Goal: Task Accomplishment & Management: Use online tool/utility

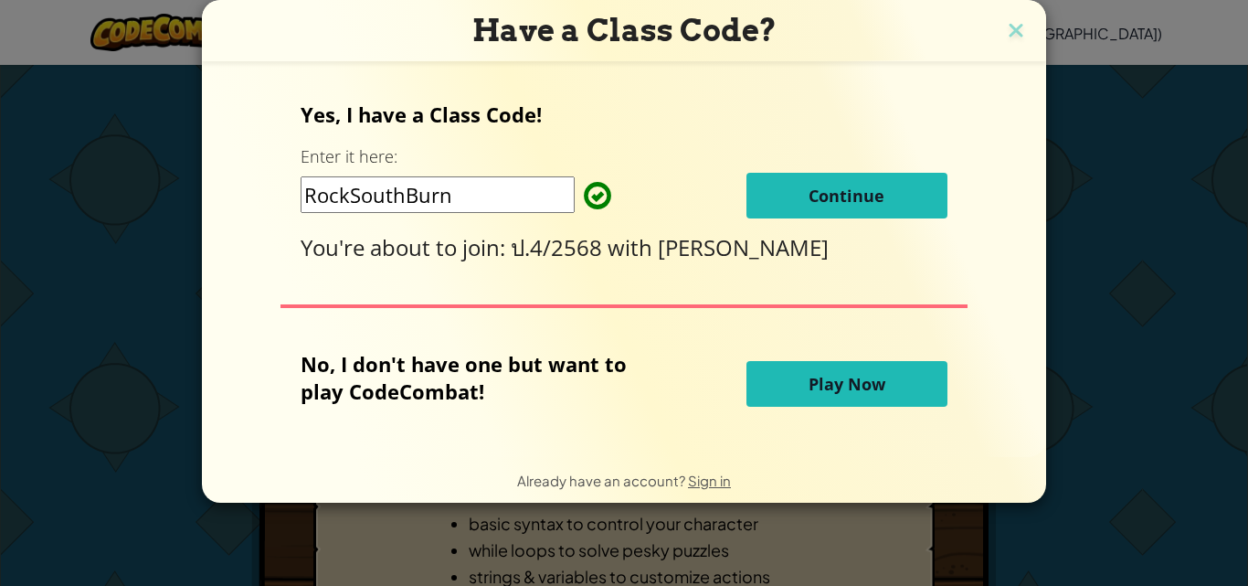
drag, startPoint x: 506, startPoint y: 246, endPoint x: 865, endPoint y: 244, distance: 359.2
click at [864, 244] on div "You're about to join: ป.4/2568 with [PERSON_NAME]" at bounding box center [624, 247] width 646 height 30
click at [863, 184] on button "Continue" at bounding box center [847, 196] width 201 height 46
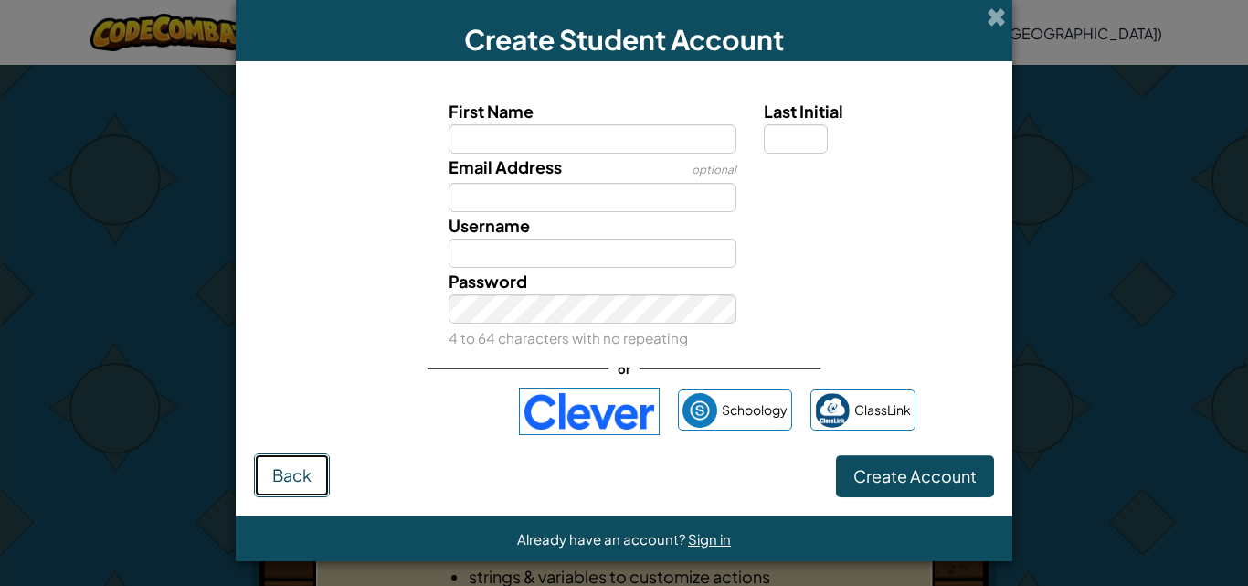
click at [297, 462] on button "Back" at bounding box center [292, 475] width 76 height 44
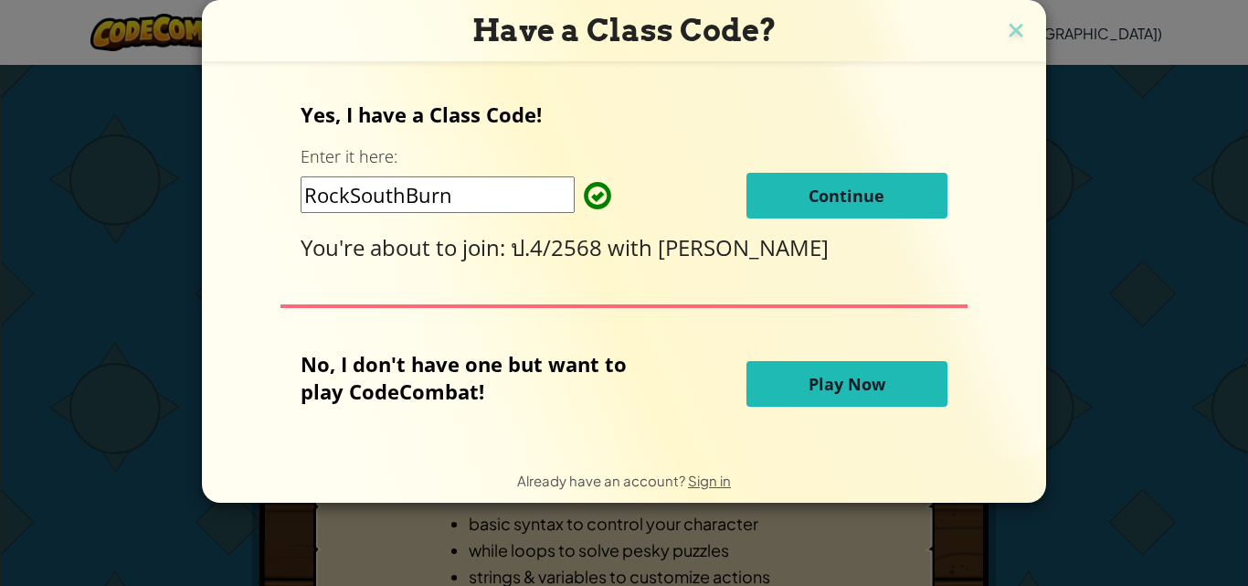
click at [1018, 17] on h3 "Have a Class Code?" at bounding box center [624, 30] width 817 height 37
click at [1013, 24] on img at bounding box center [1016, 31] width 24 height 27
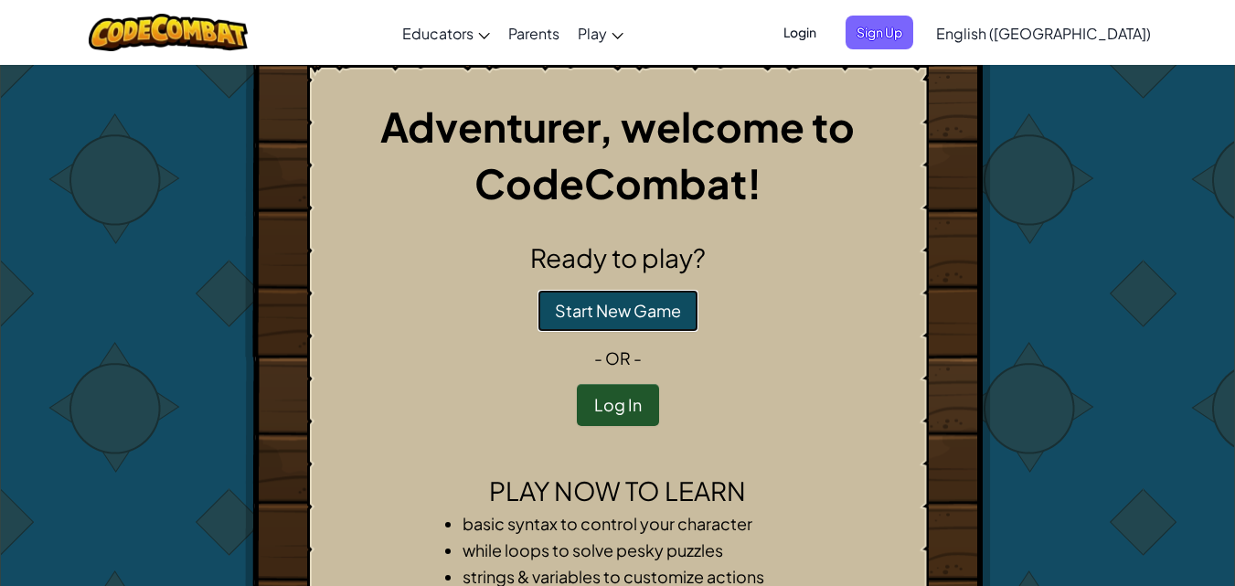
click at [640, 290] on button "Start New Game" at bounding box center [617, 311] width 161 height 42
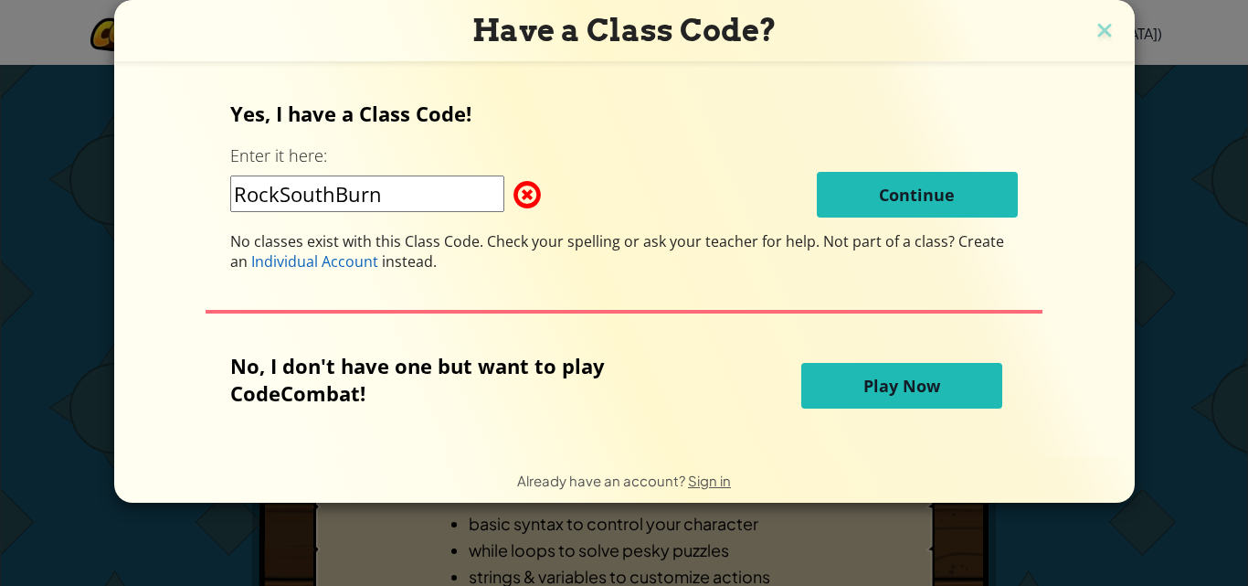
click at [638, 352] on p "No, I don't have one but want to play CodeCombat!" at bounding box center [462, 379] width 464 height 55
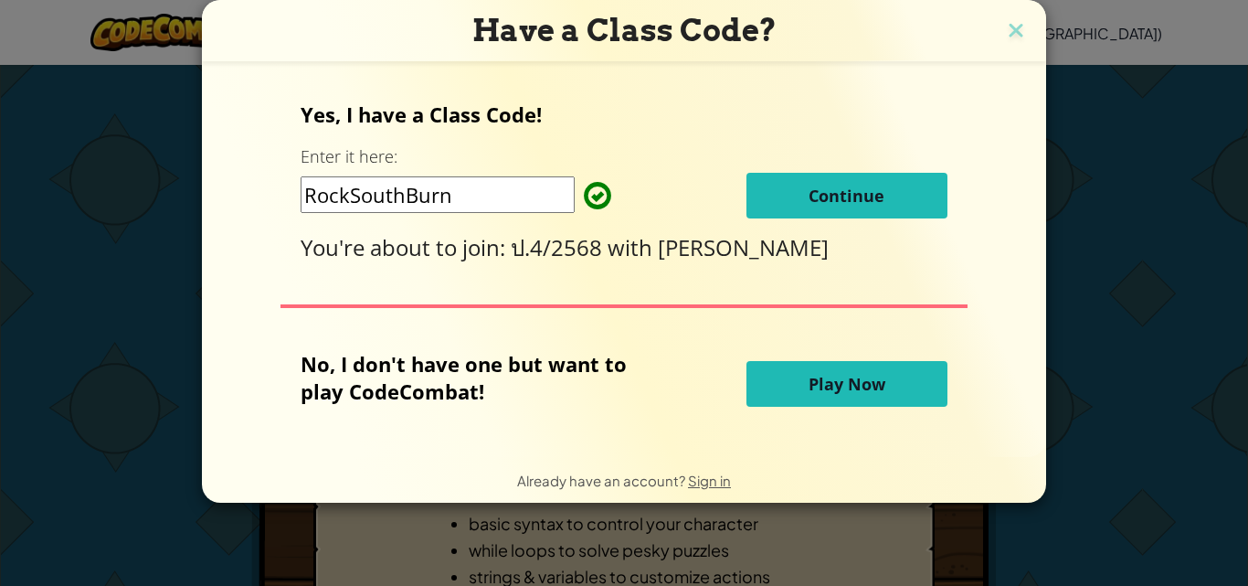
click at [829, 383] on span "Play Now" at bounding box center [847, 384] width 77 height 22
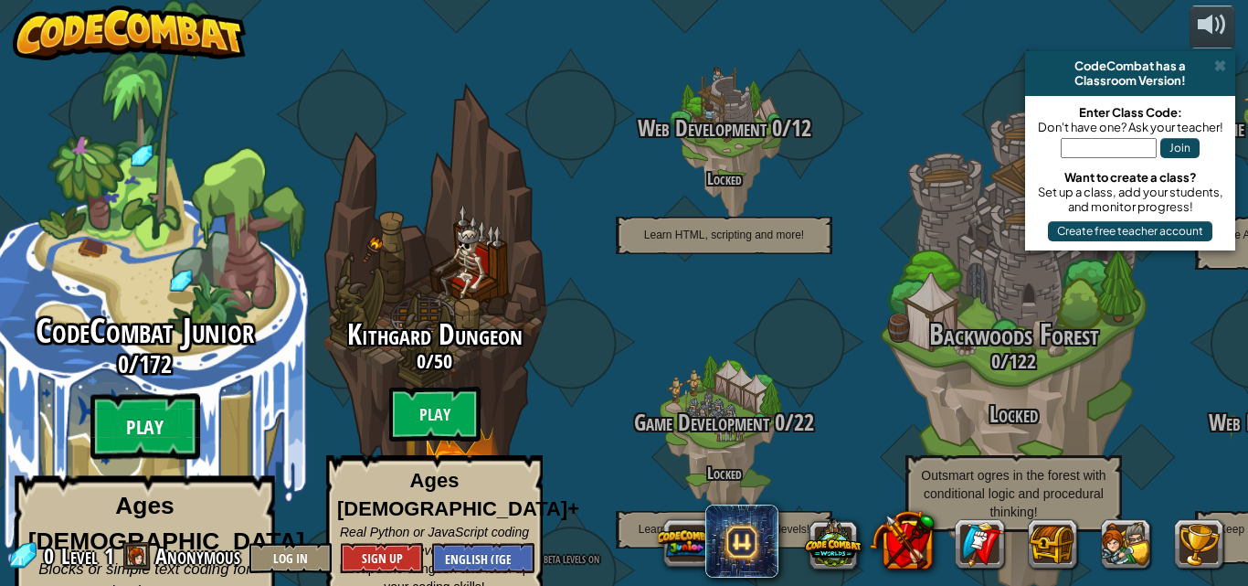
drag, startPoint x: 158, startPoint y: 402, endPoint x: 172, endPoint y: 406, distance: 14.2
click at [172, 406] on btn "Play" at bounding box center [145, 427] width 110 height 66
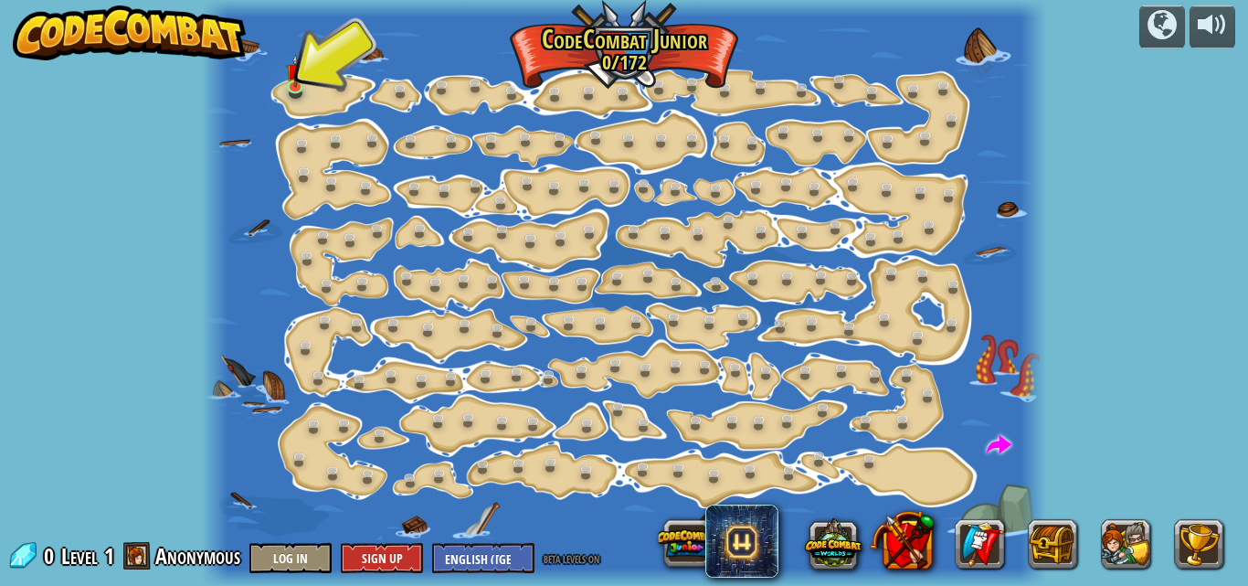
click at [151, 551] on div "0 Level 1 Anonymous Log In Sign Up English ([GEOGRAPHIC_DATA]) English ([GEOGRA…" at bounding box center [305, 557] width 596 height 32
click at [140, 549] on span at bounding box center [136, 555] width 27 height 27
click at [294, 81] on img at bounding box center [295, 63] width 19 height 45
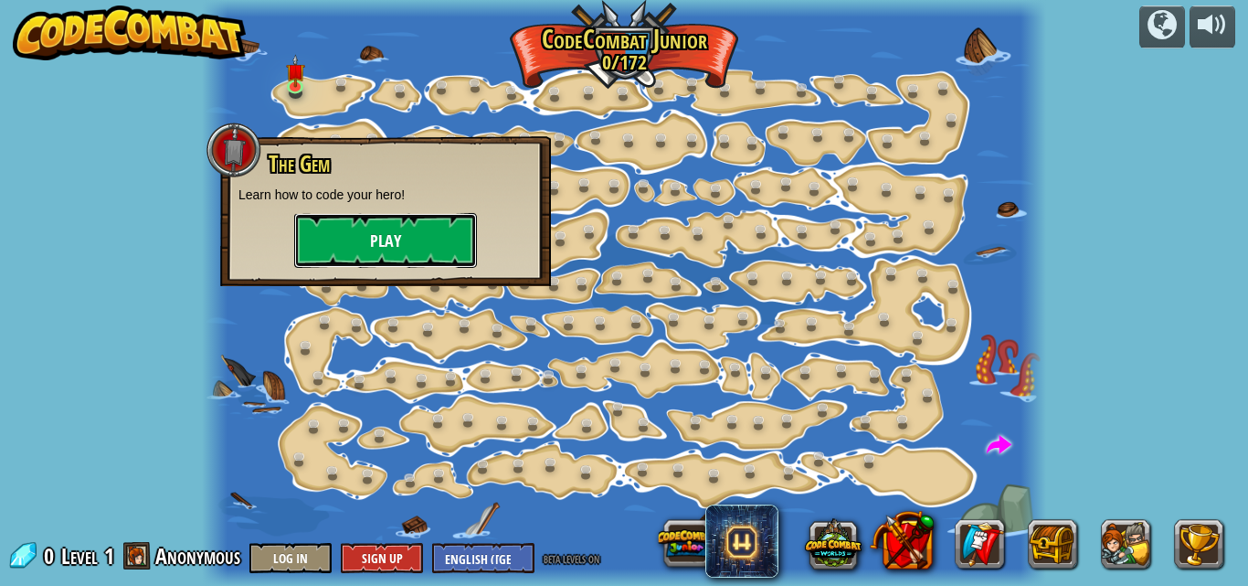
click at [408, 233] on button "Play" at bounding box center [385, 240] width 183 height 55
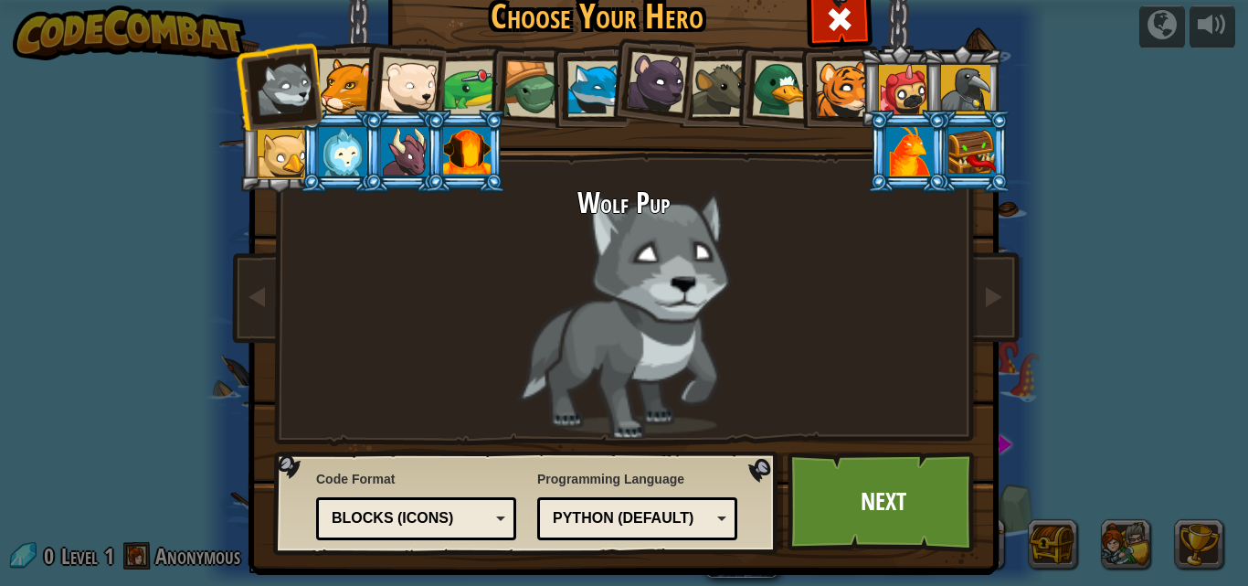
click at [939, 143] on li at bounding box center [908, 151] width 82 height 83
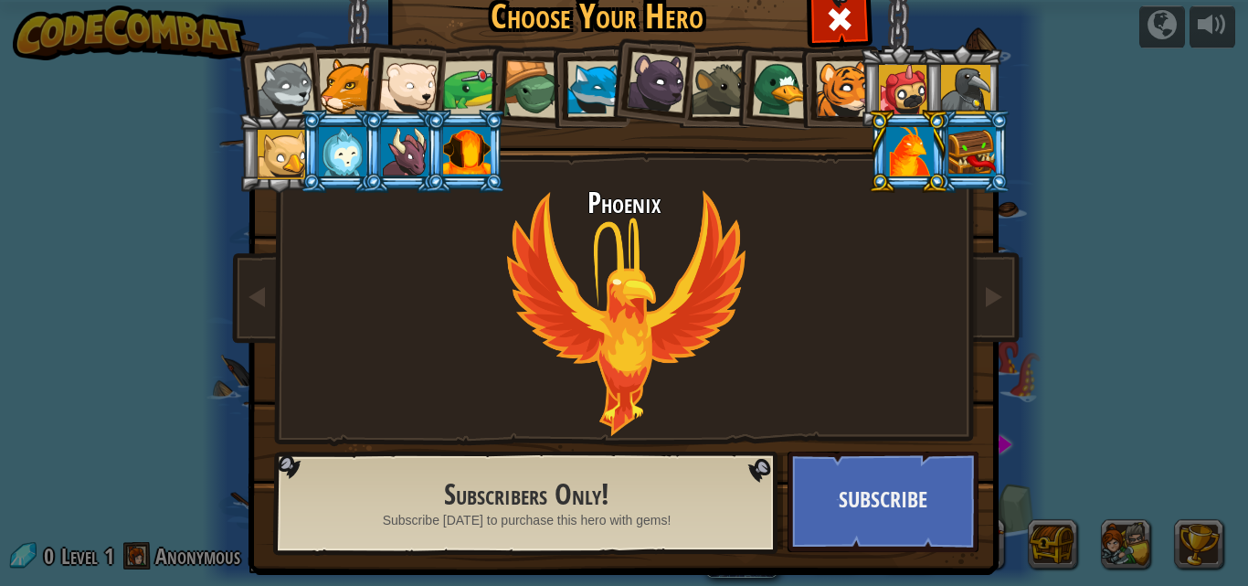
click at [971, 154] on div at bounding box center [973, 151] width 48 height 49
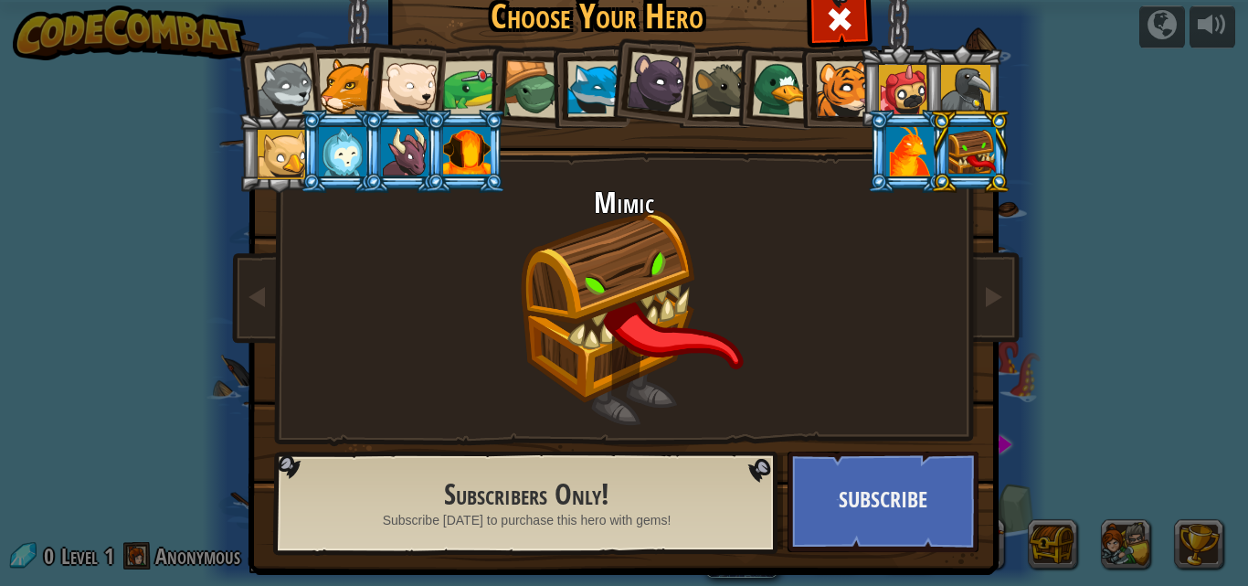
click at [936, 156] on li at bounding box center [970, 151] width 82 height 83
click at [845, 29] on span at bounding box center [839, 19] width 29 height 29
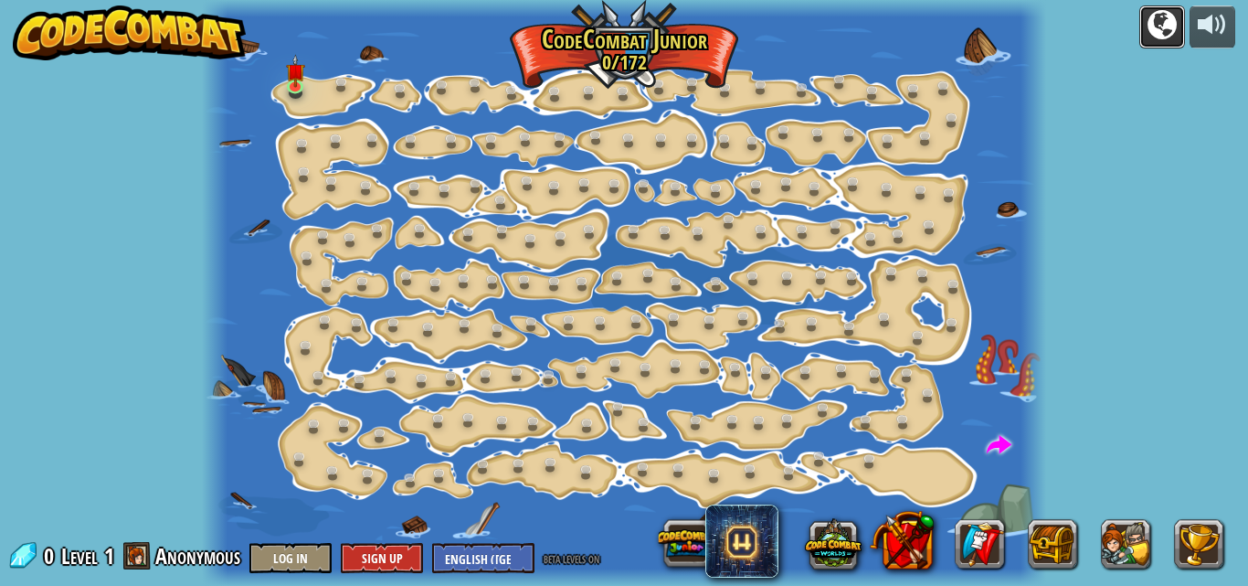
click at [1162, 10] on div at bounding box center [1162, 24] width 29 height 29
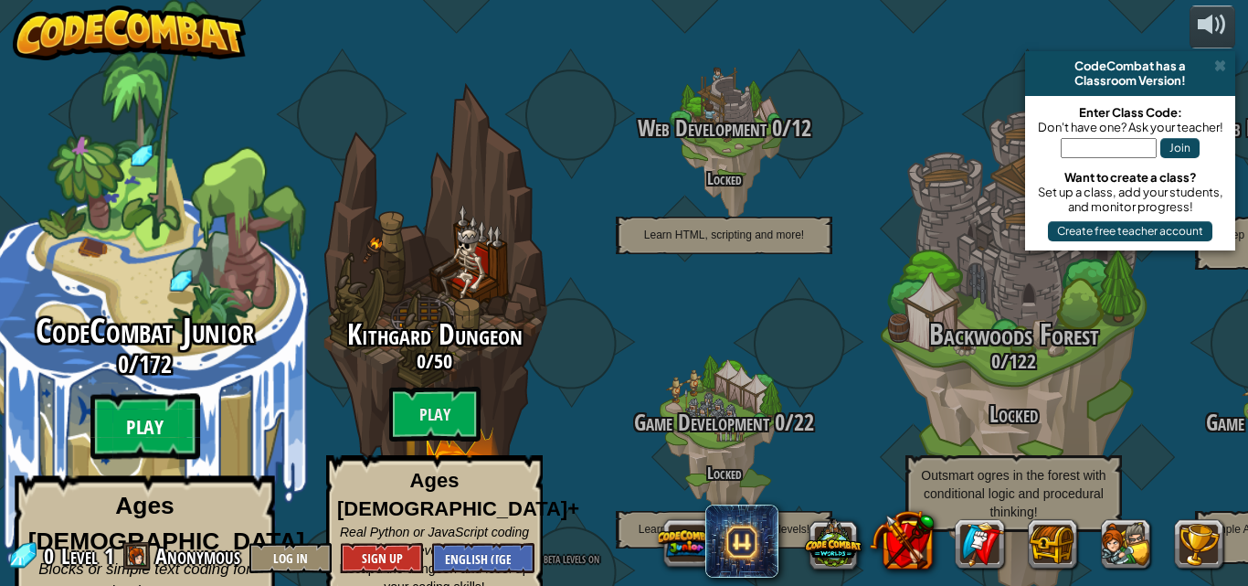
click at [186, 394] on btn "Play" at bounding box center [145, 427] width 110 height 66
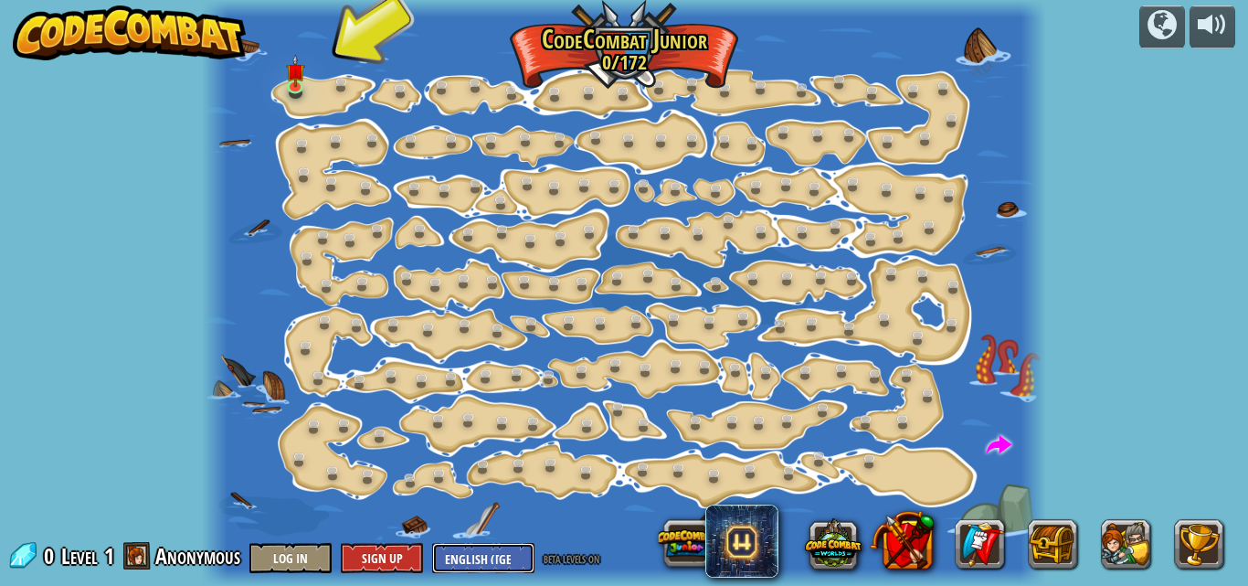
click at [481, 550] on select "English ([GEOGRAPHIC_DATA]) English ([GEOGRAPHIC_DATA]) 简体中文 繁體中文 русский españ…" at bounding box center [483, 558] width 102 height 30
click at [994, 292] on div at bounding box center [624, 293] width 844 height 586
click at [291, 82] on img at bounding box center [295, 63] width 19 height 45
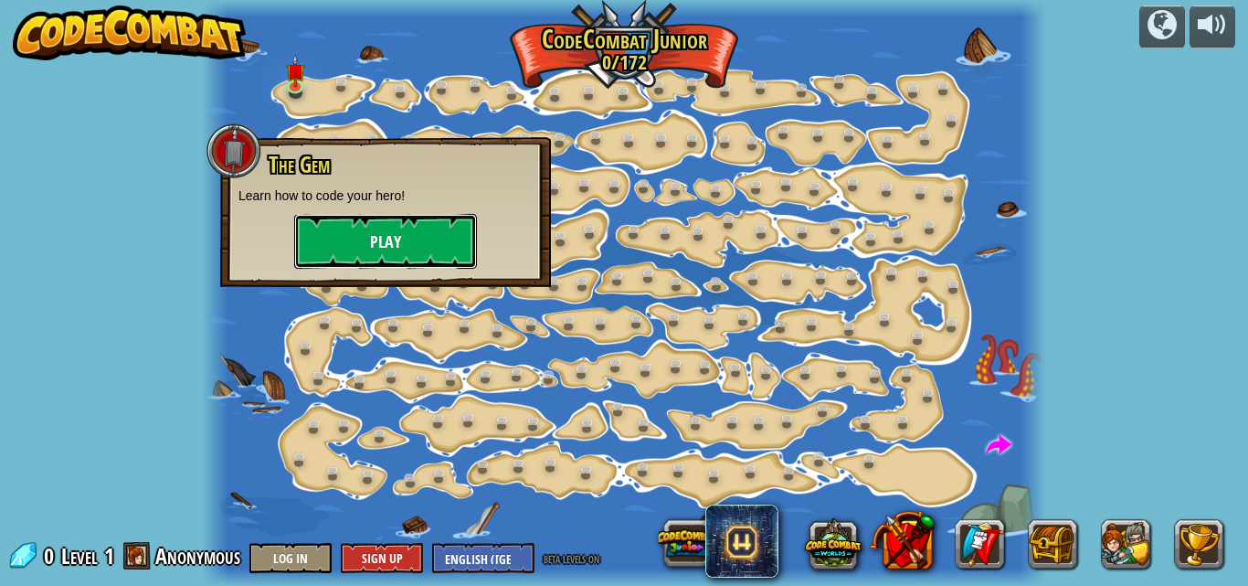
click at [408, 236] on button "Play" at bounding box center [385, 241] width 183 height 55
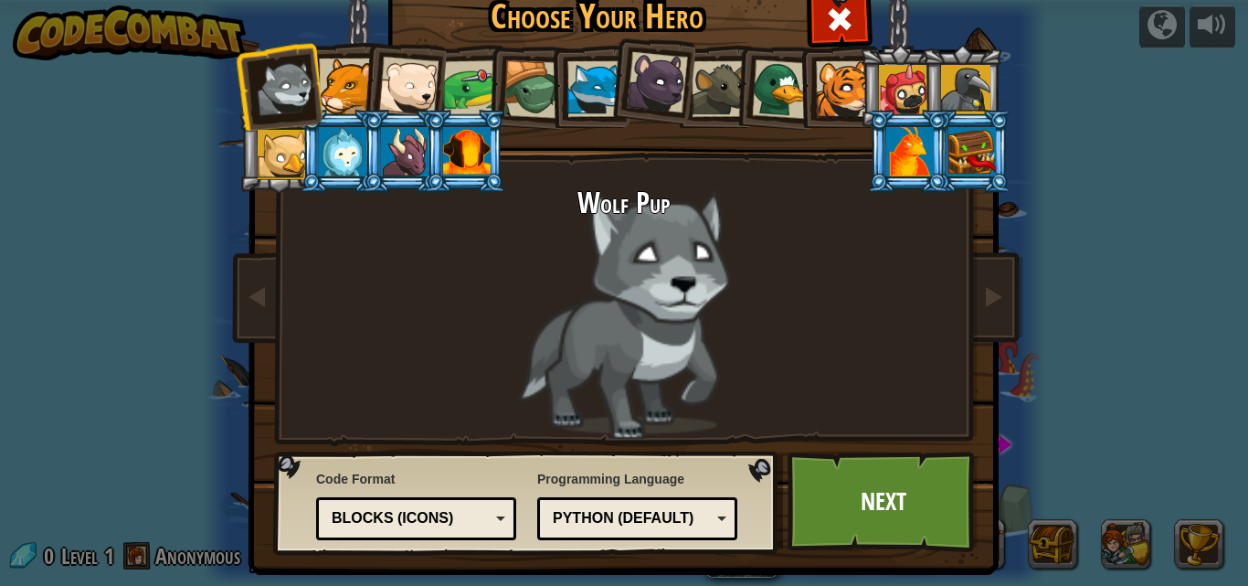
click at [973, 164] on div at bounding box center [973, 151] width 48 height 49
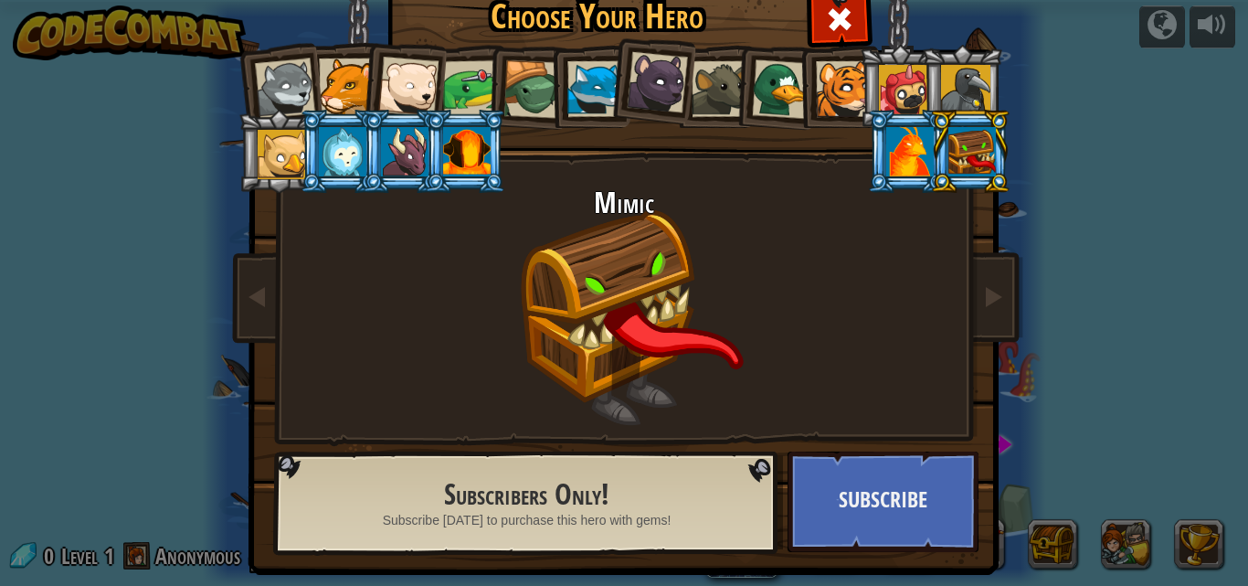
click at [928, 83] on li at bounding box center [962, 86] width 82 height 83
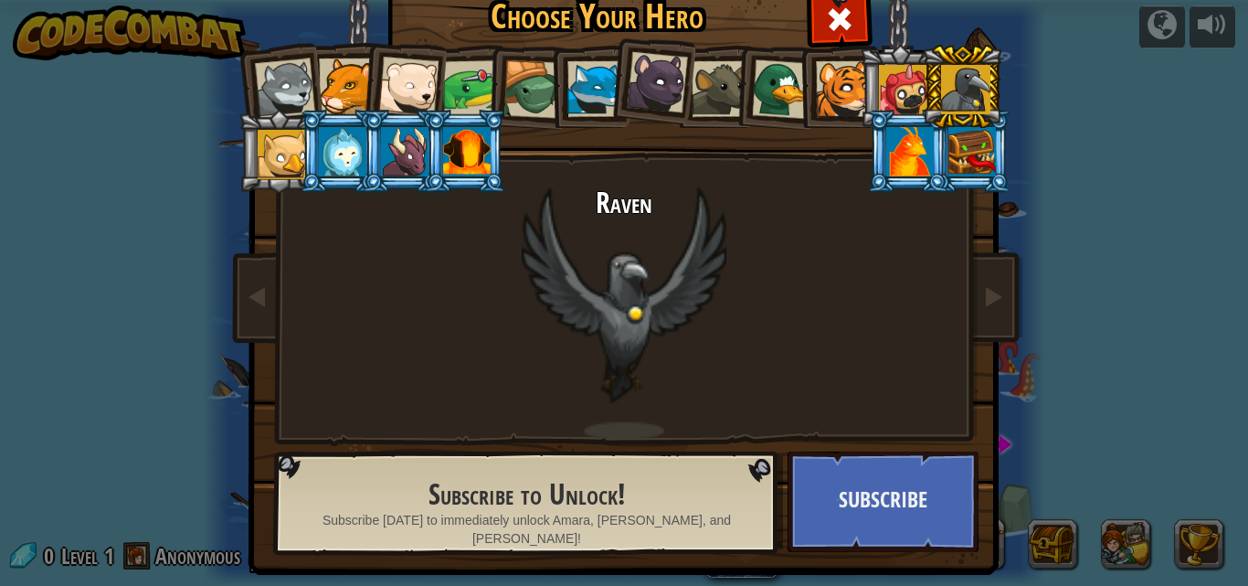
click at [907, 81] on div at bounding box center [903, 89] width 49 height 49
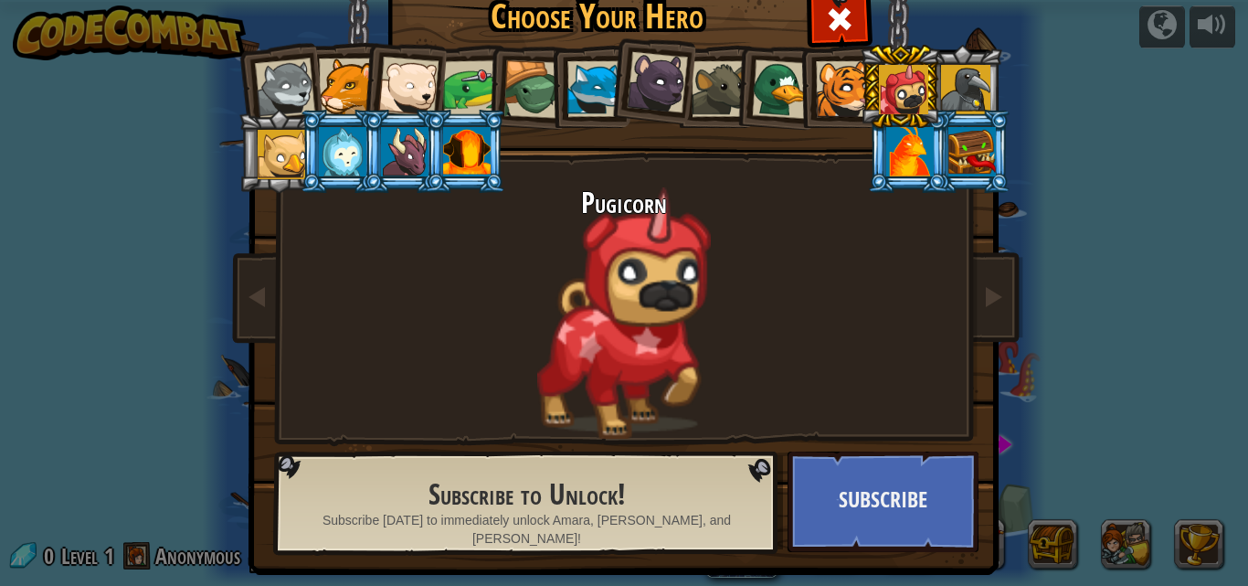
click at [468, 144] on div at bounding box center [467, 151] width 48 height 49
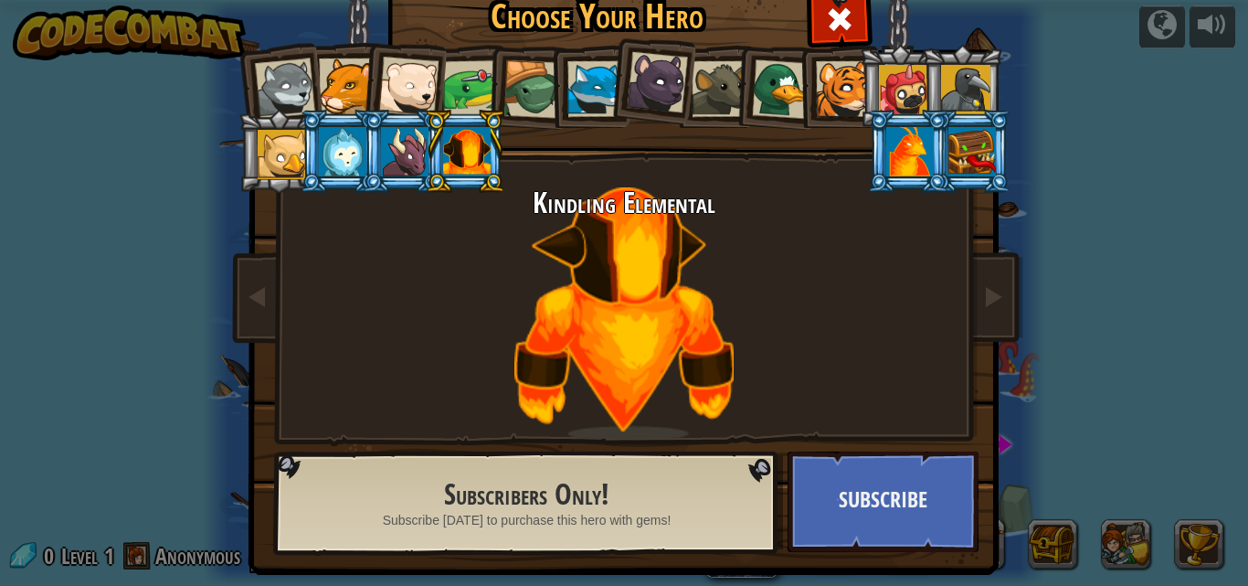
click at [414, 140] on div at bounding box center [405, 151] width 48 height 49
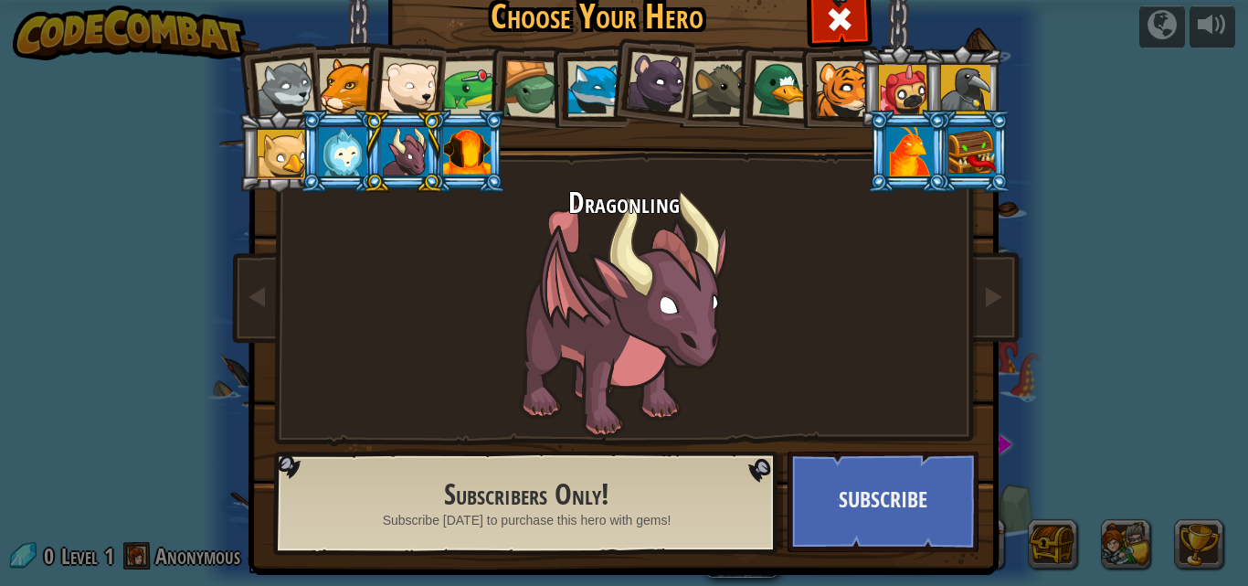
click at [327, 136] on div at bounding box center [343, 151] width 48 height 49
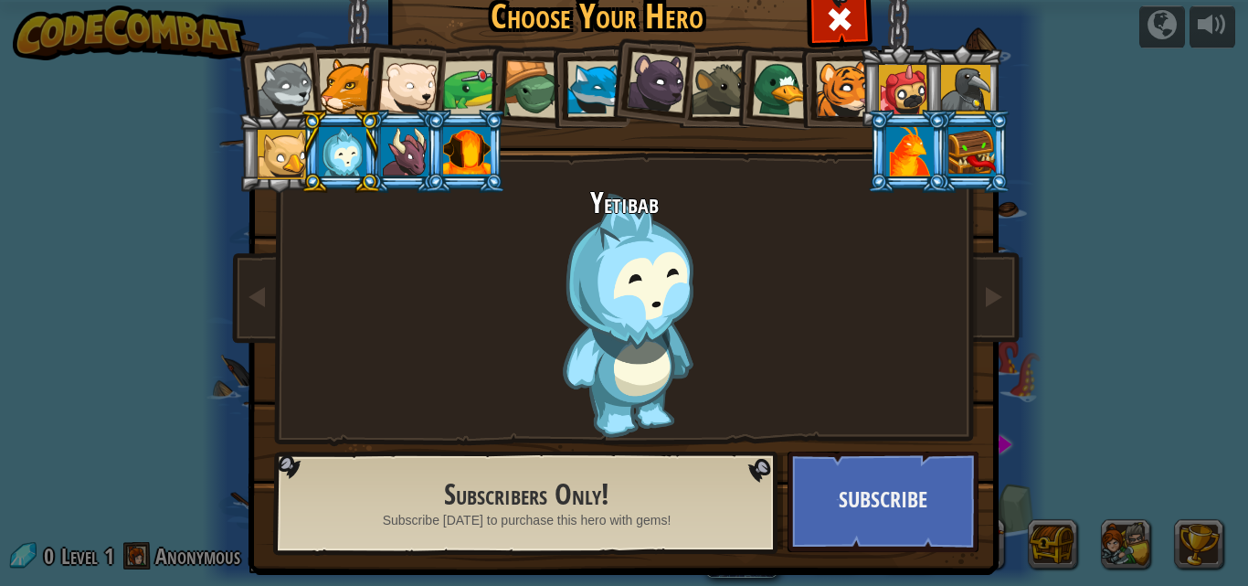
click at [270, 146] on div at bounding box center [282, 154] width 49 height 49
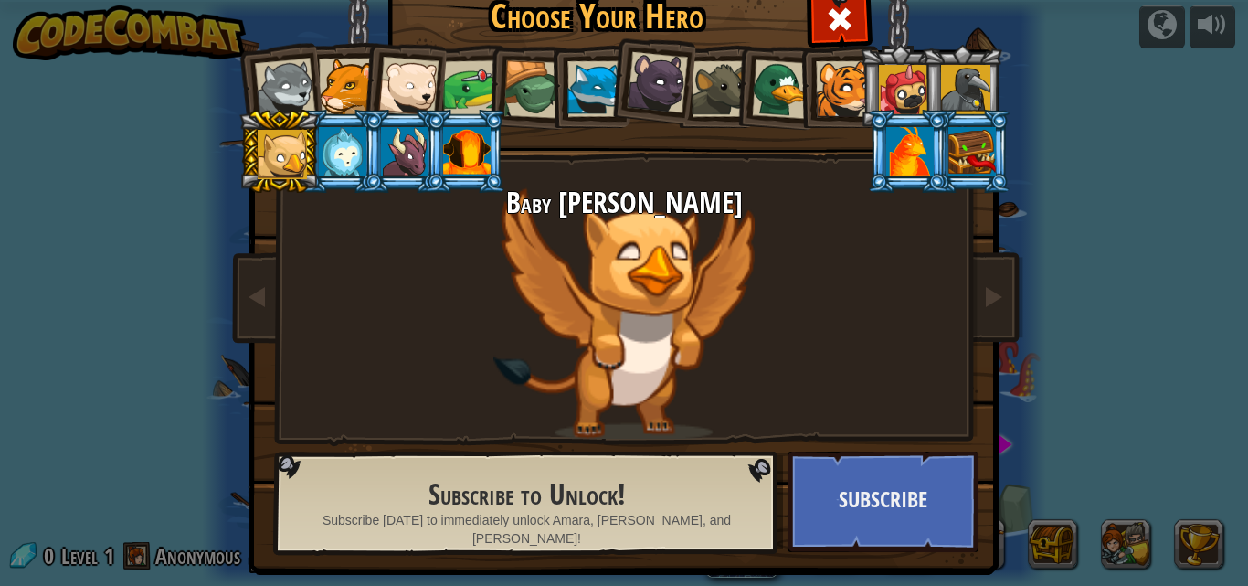
click at [278, 89] on div at bounding box center [285, 88] width 60 height 60
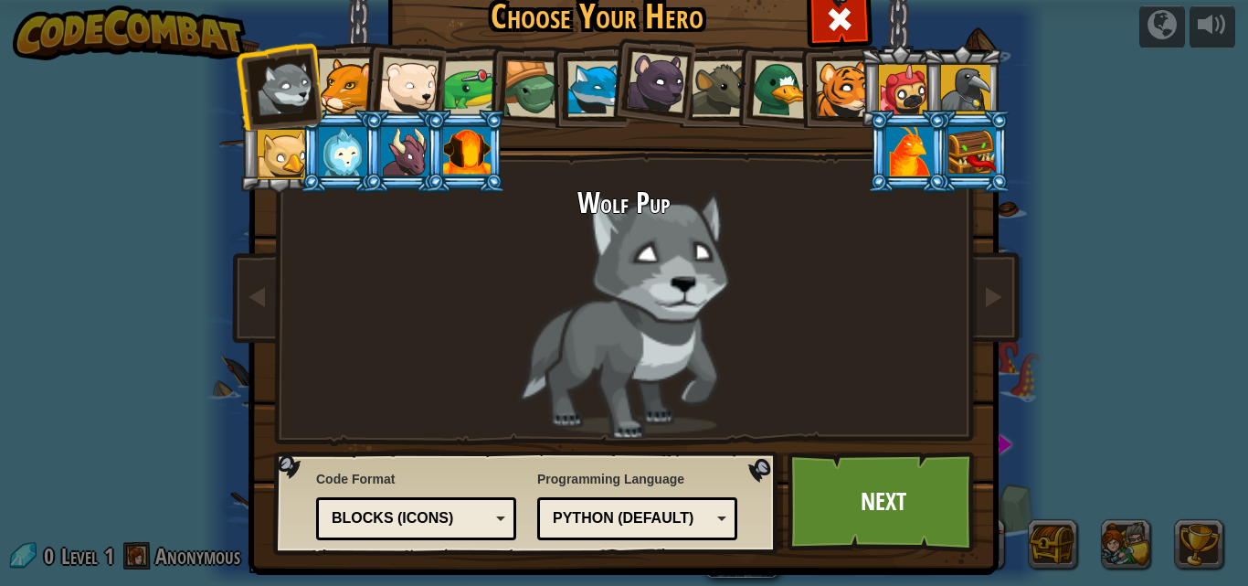
click at [907, 165] on div at bounding box center [910, 151] width 48 height 49
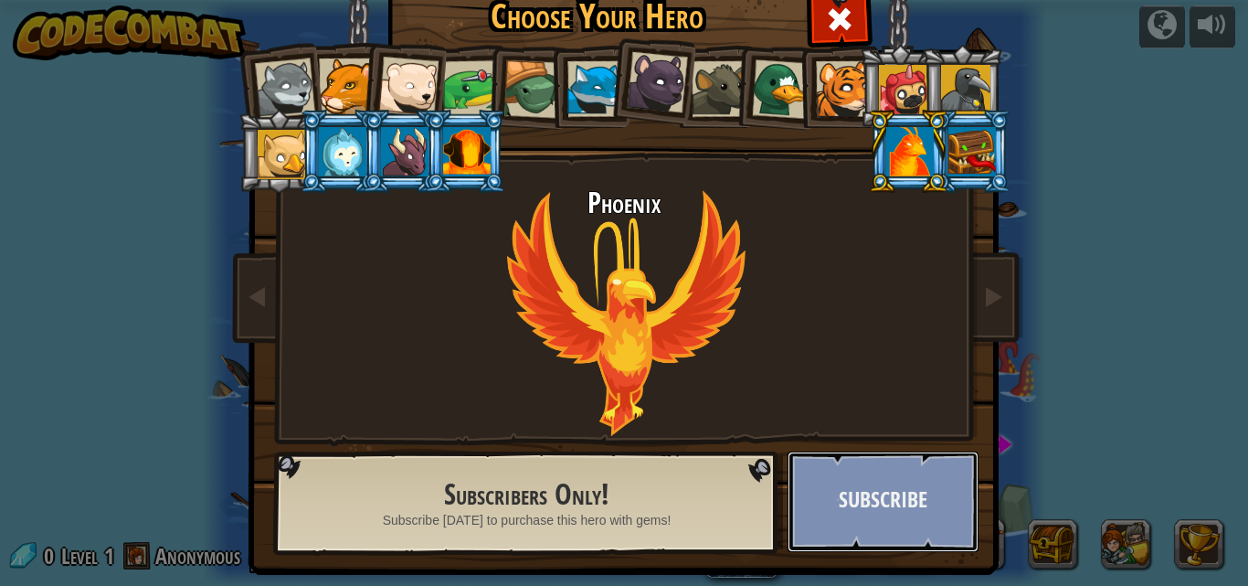
click at [880, 466] on button "Subscribe" at bounding box center [883, 501] width 191 height 101
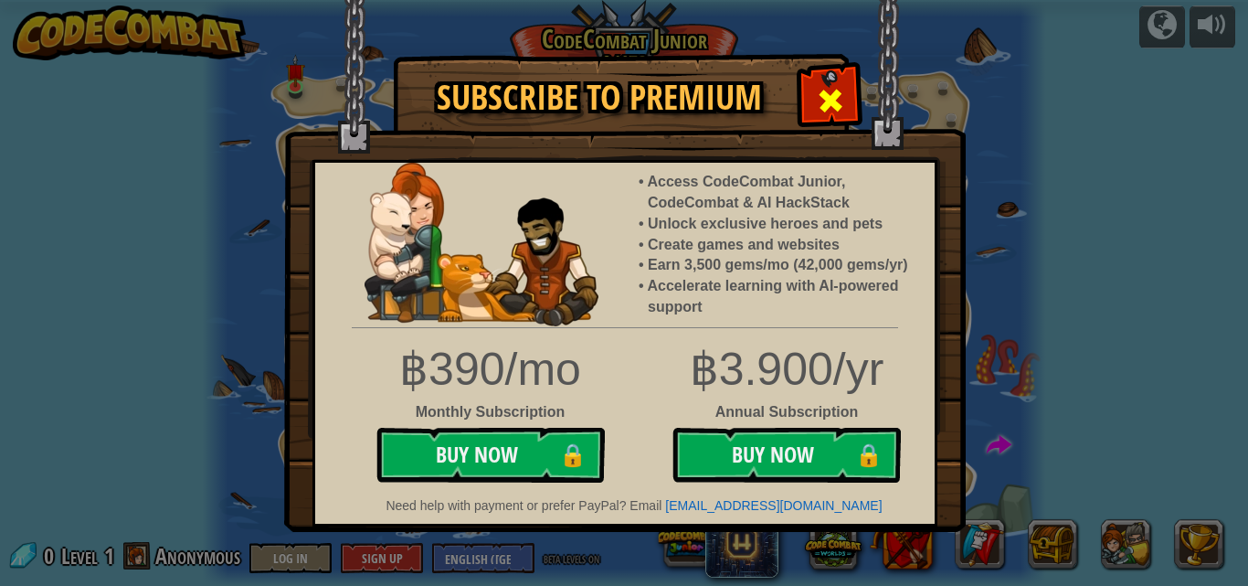
click at [837, 106] on span at bounding box center [830, 100] width 29 height 29
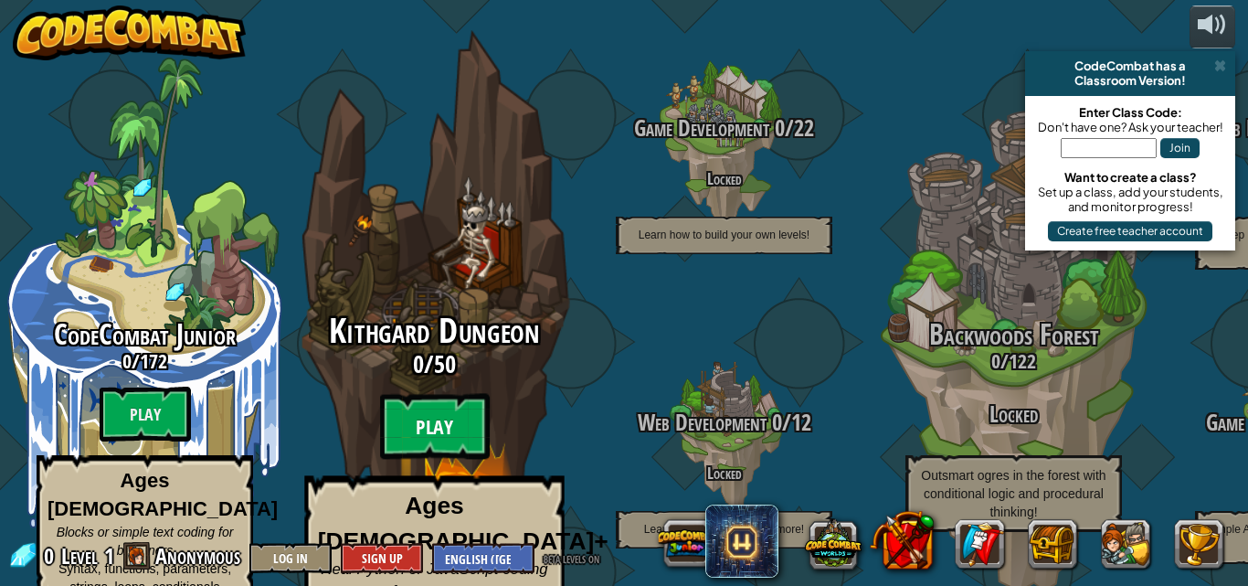
click at [446, 394] on btn "Play" at bounding box center [435, 427] width 110 height 66
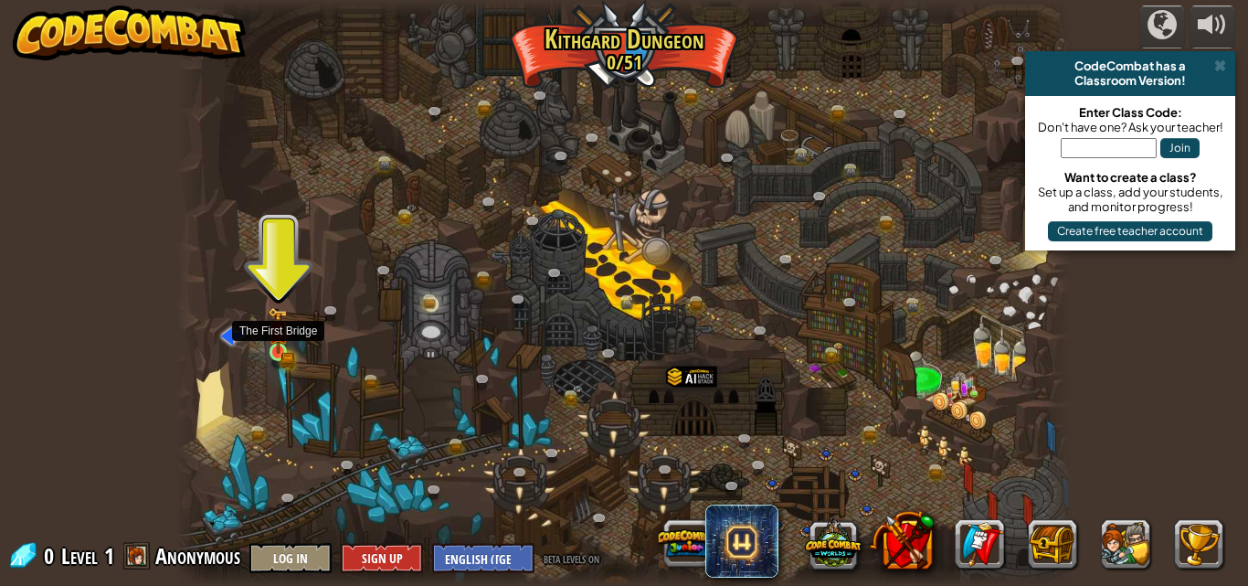
click at [285, 340] on img at bounding box center [278, 330] width 21 height 47
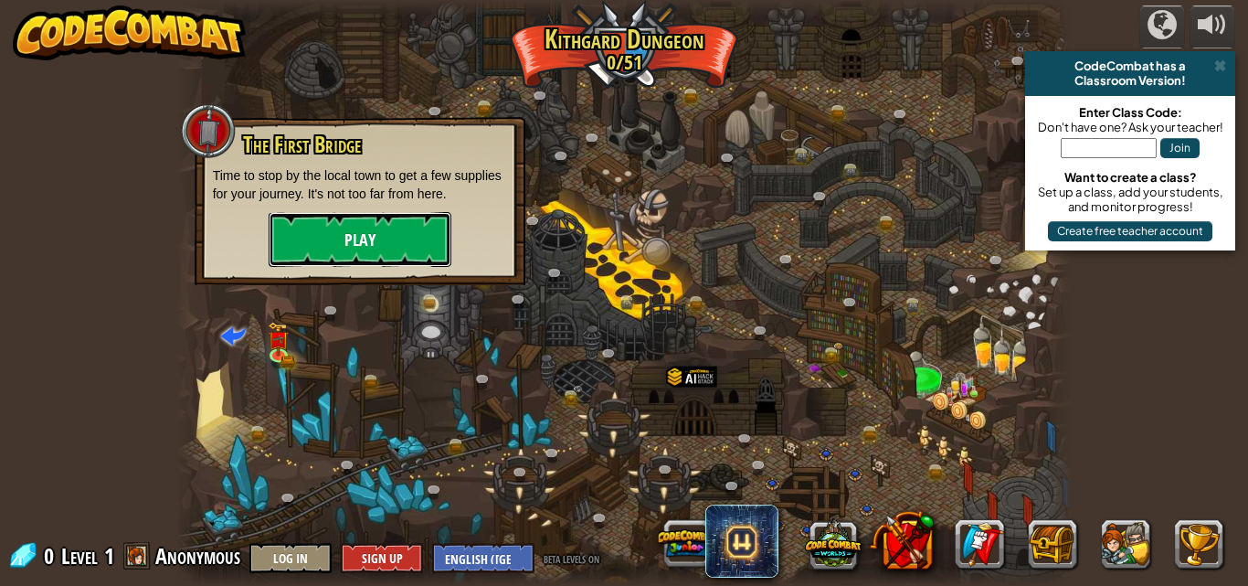
click at [359, 246] on button "Play" at bounding box center [360, 239] width 183 height 55
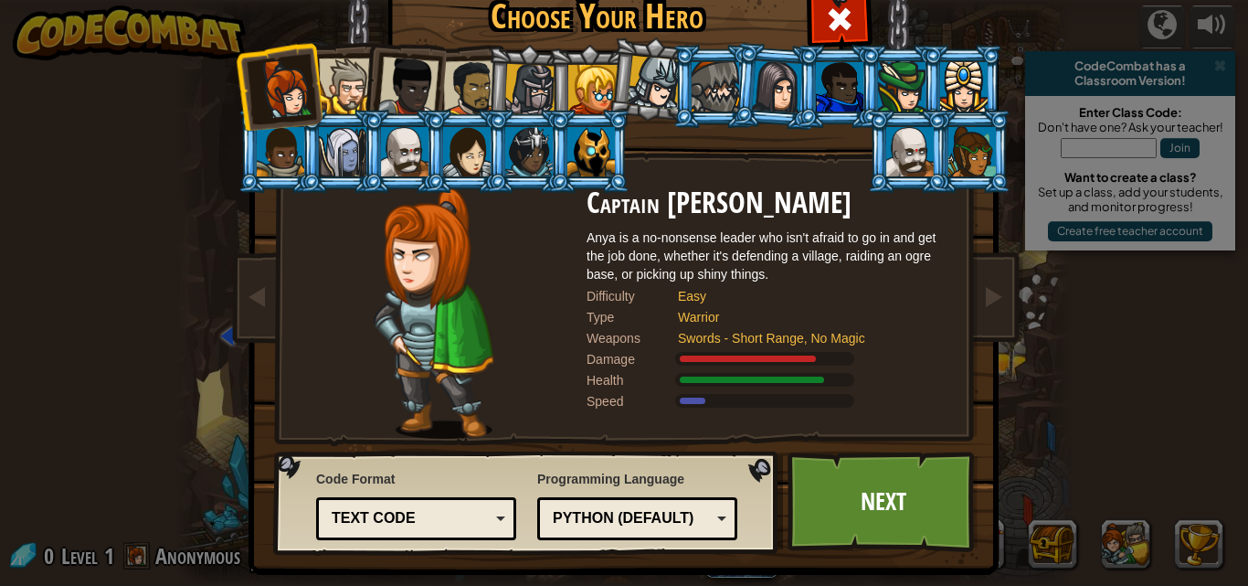
click at [949, 153] on div at bounding box center [973, 151] width 48 height 49
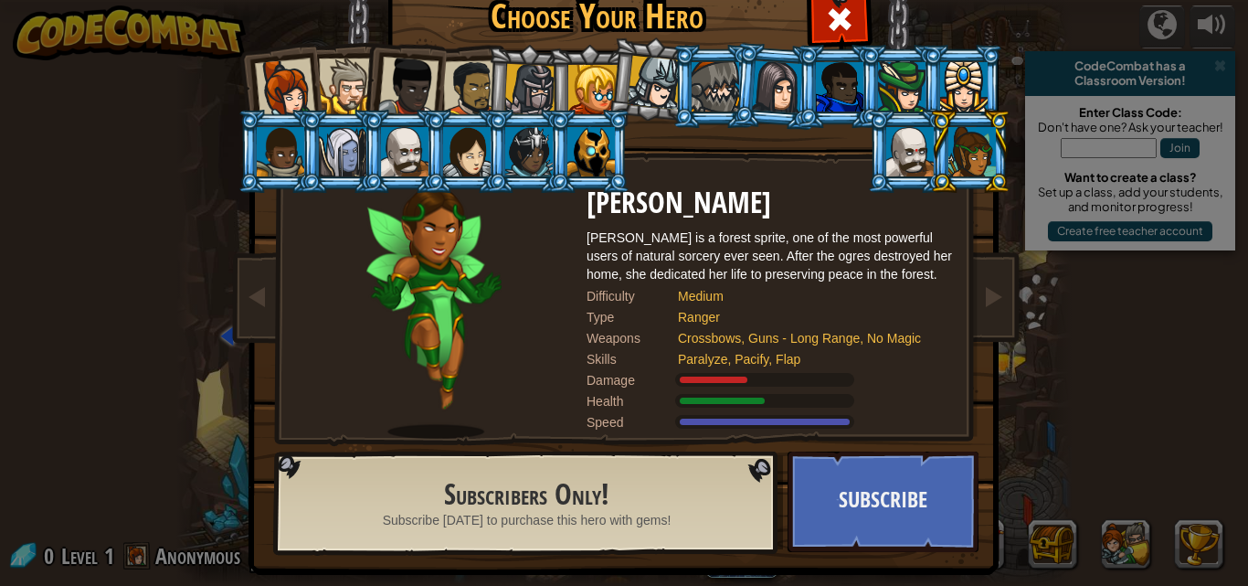
click at [726, 93] on div at bounding box center [716, 86] width 48 height 49
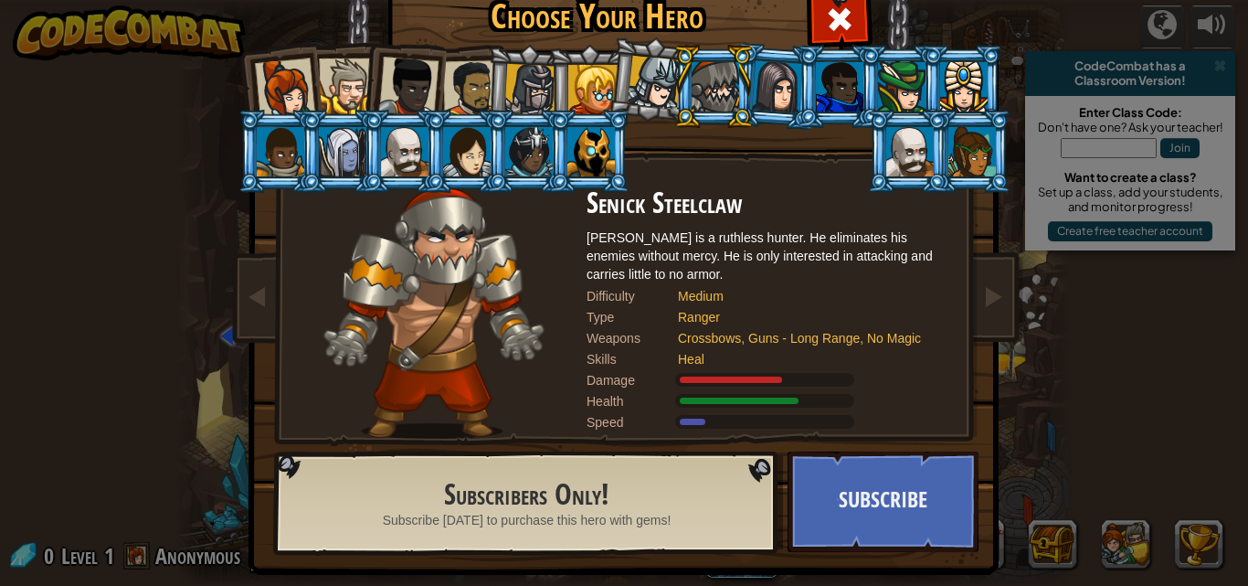
click at [647, 84] on div at bounding box center [655, 83] width 54 height 54
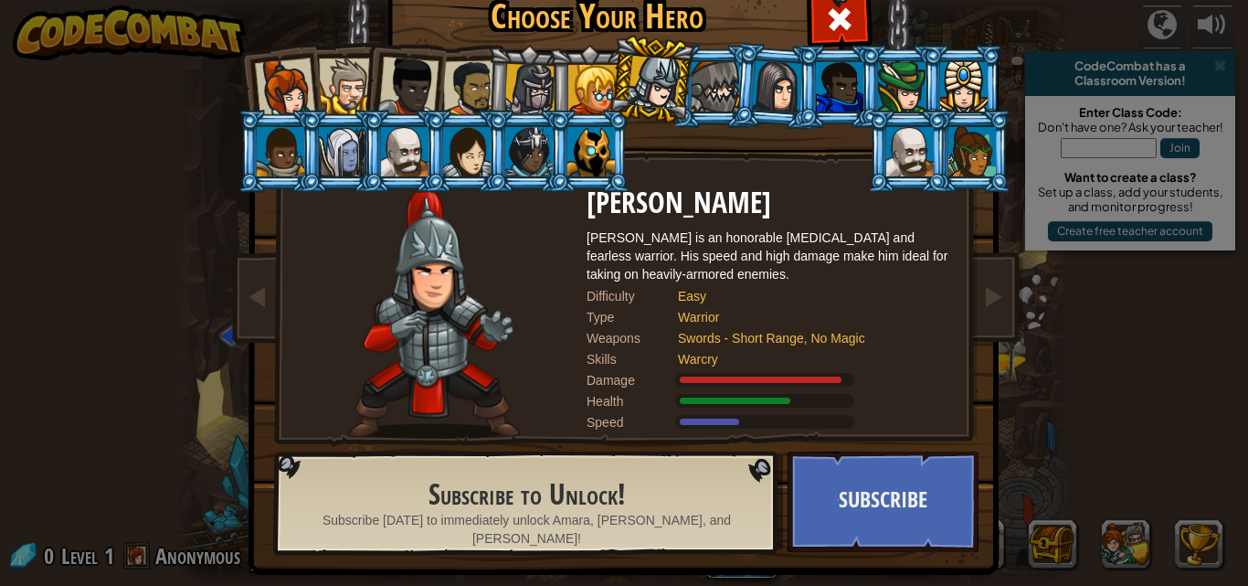
click at [617, 76] on li at bounding box center [651, 79] width 90 height 91
click at [595, 74] on div at bounding box center [592, 89] width 49 height 49
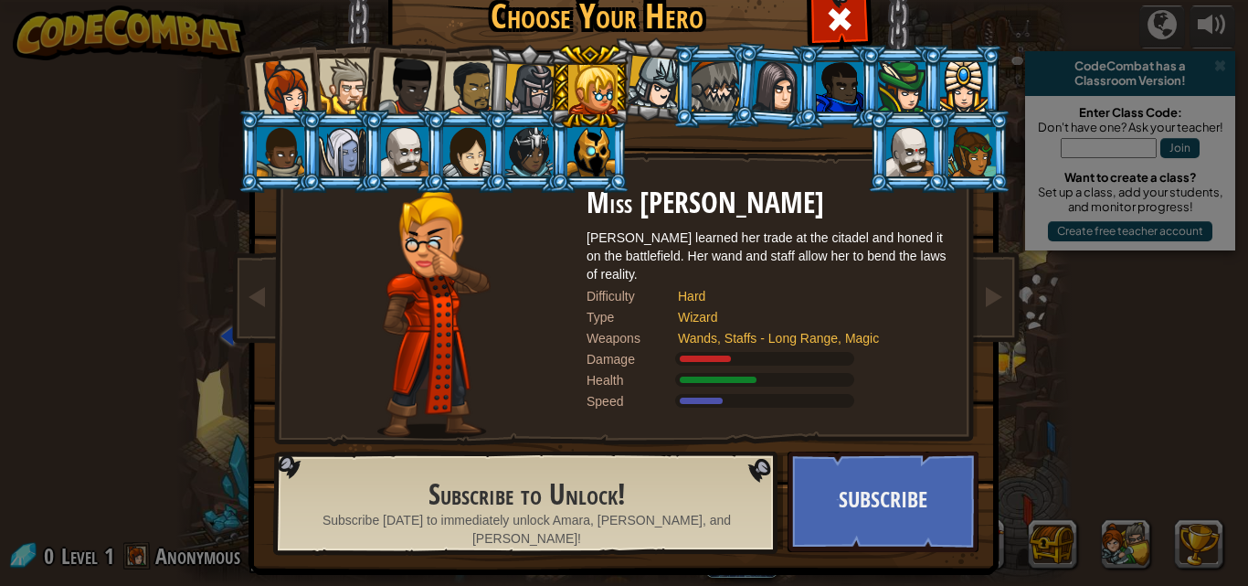
click at [569, 135] on div at bounding box center [592, 151] width 48 height 49
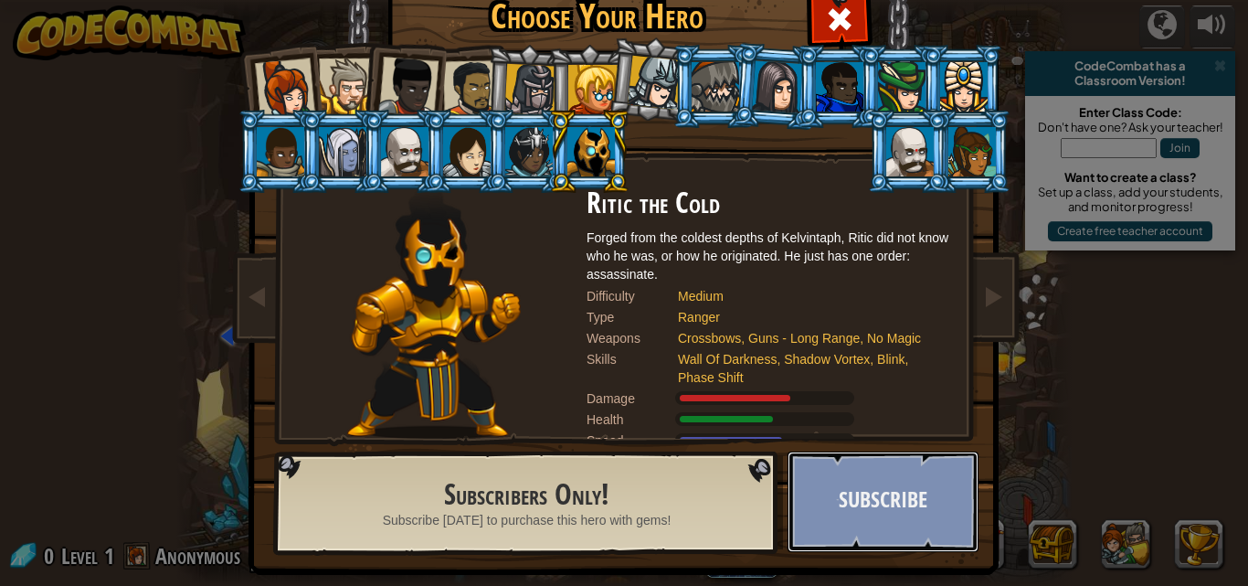
click at [836, 483] on button "Subscribe" at bounding box center [883, 501] width 191 height 101
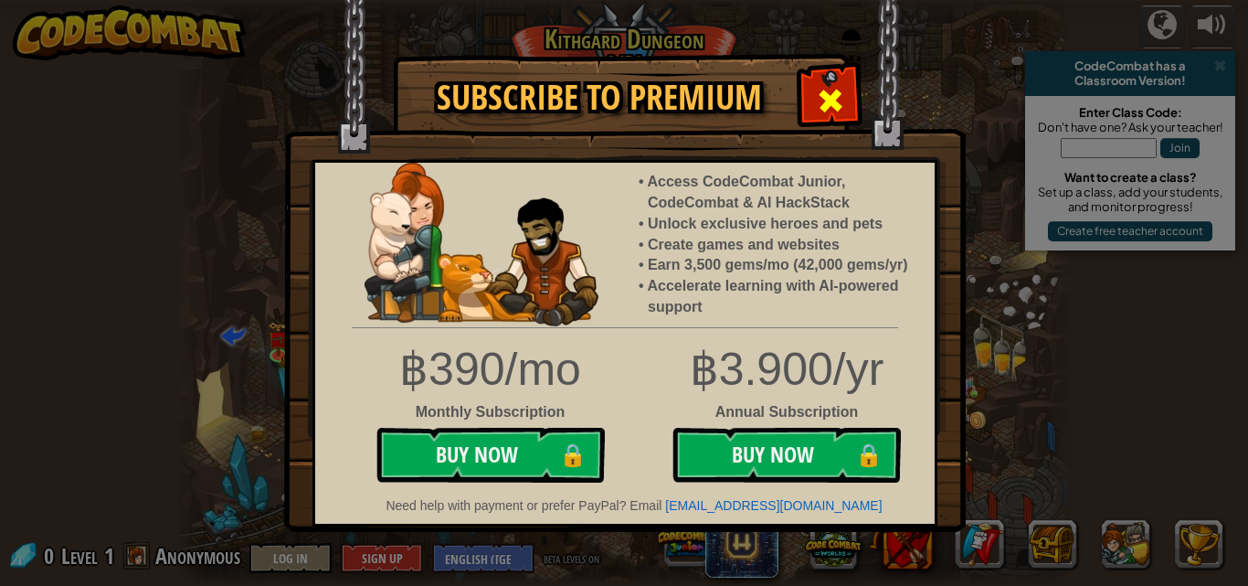
click at [855, 94] on div at bounding box center [830, 98] width 58 height 58
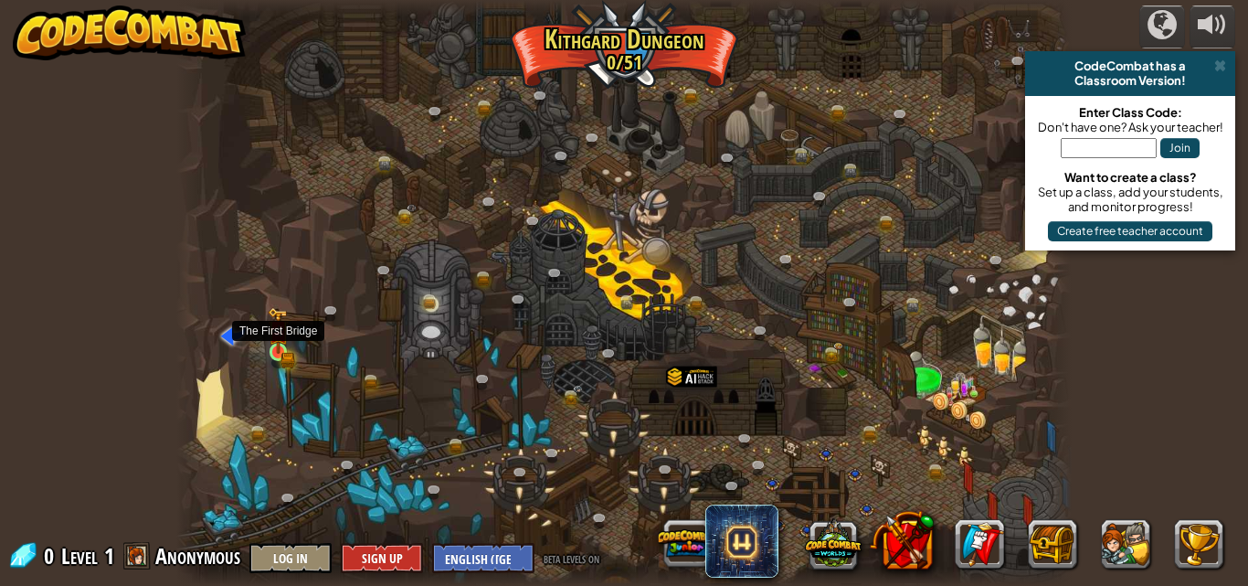
click at [282, 350] on img at bounding box center [278, 330] width 21 height 47
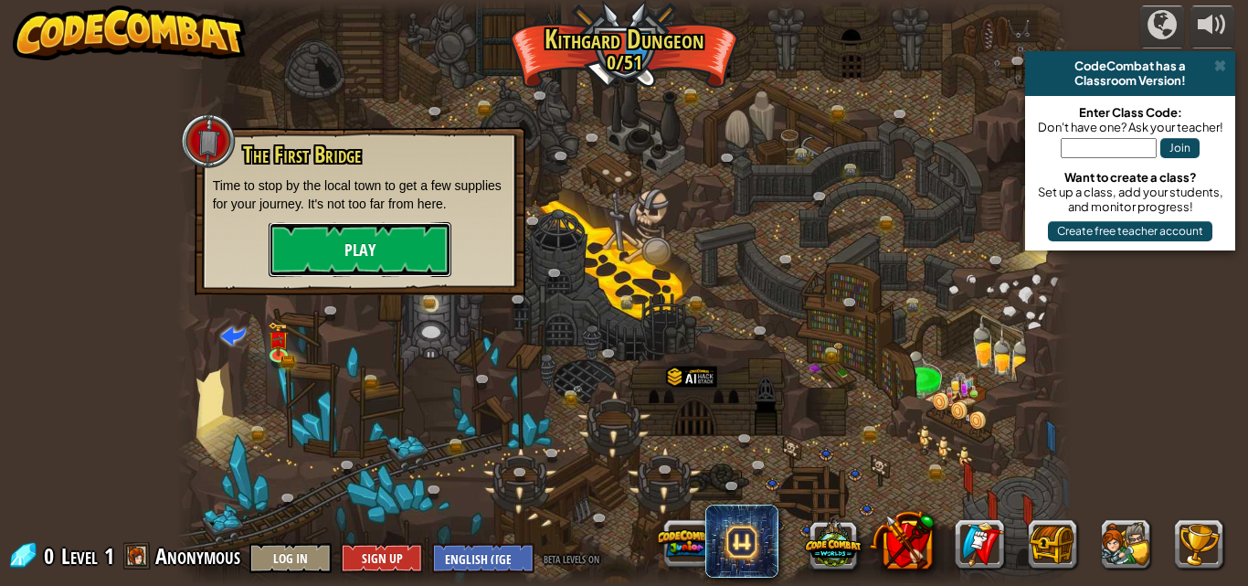
click at [350, 244] on button "Play" at bounding box center [360, 249] width 183 height 55
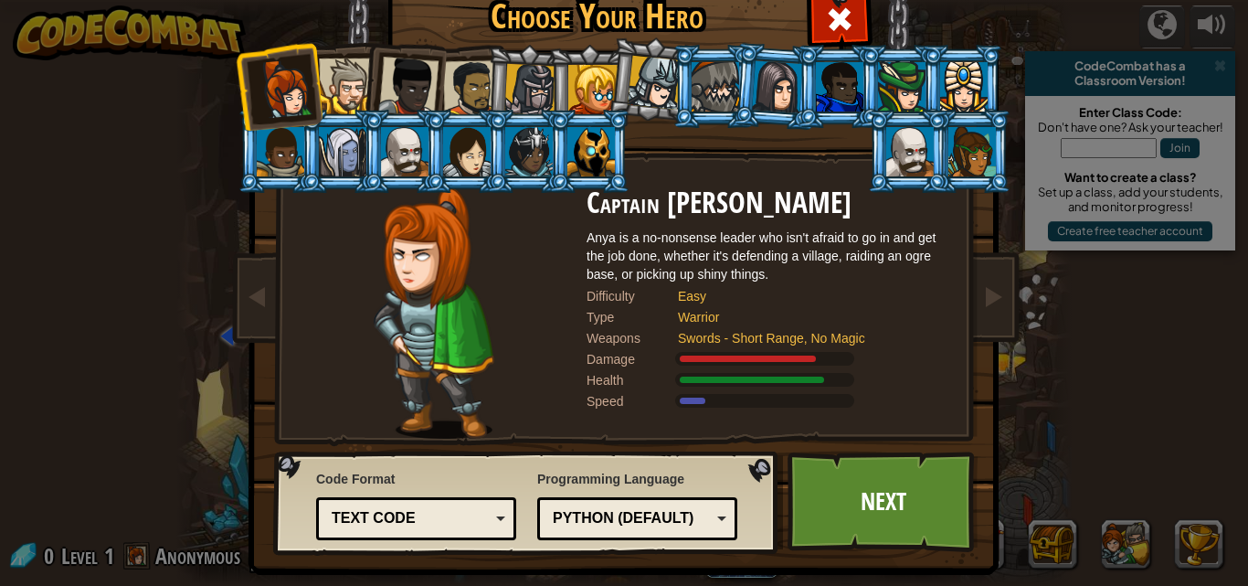
click at [589, 82] on div at bounding box center [592, 89] width 49 height 49
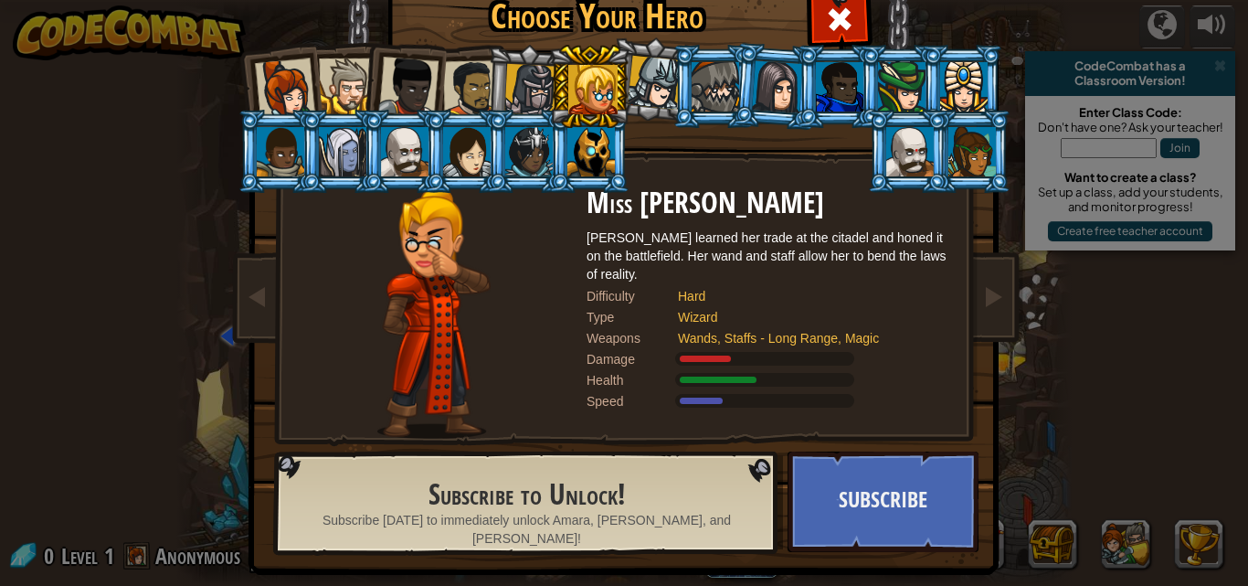
click at [429, 78] on div at bounding box center [408, 87] width 60 height 60
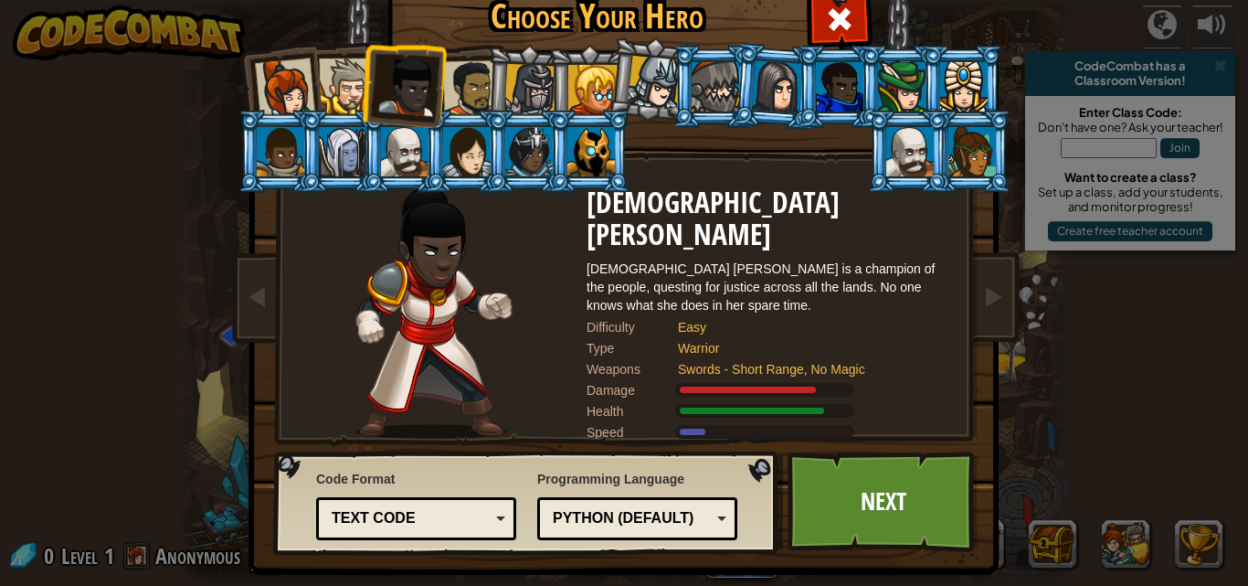
click at [713, 84] on div at bounding box center [716, 86] width 48 height 49
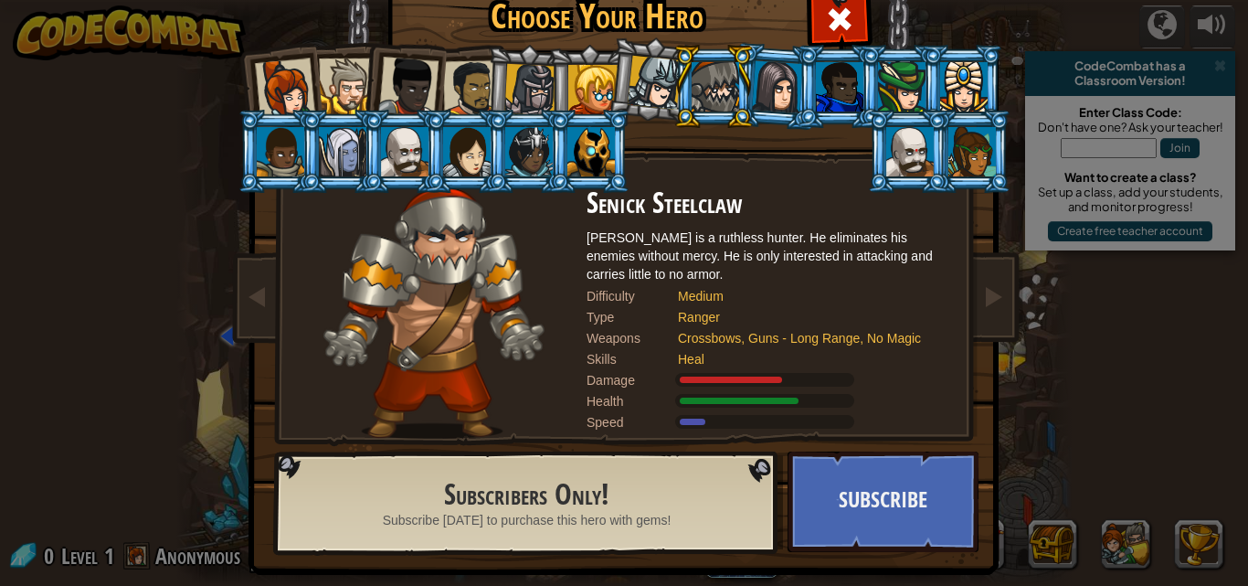
click at [631, 74] on div at bounding box center [655, 83] width 54 height 54
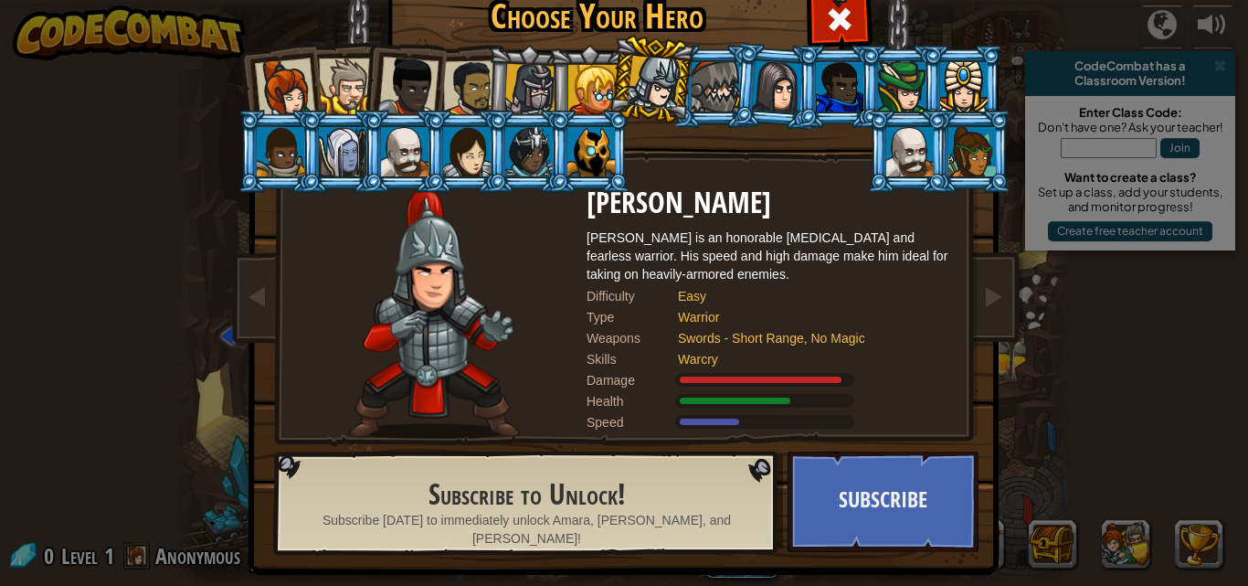
click at [473, 140] on div at bounding box center [467, 151] width 48 height 49
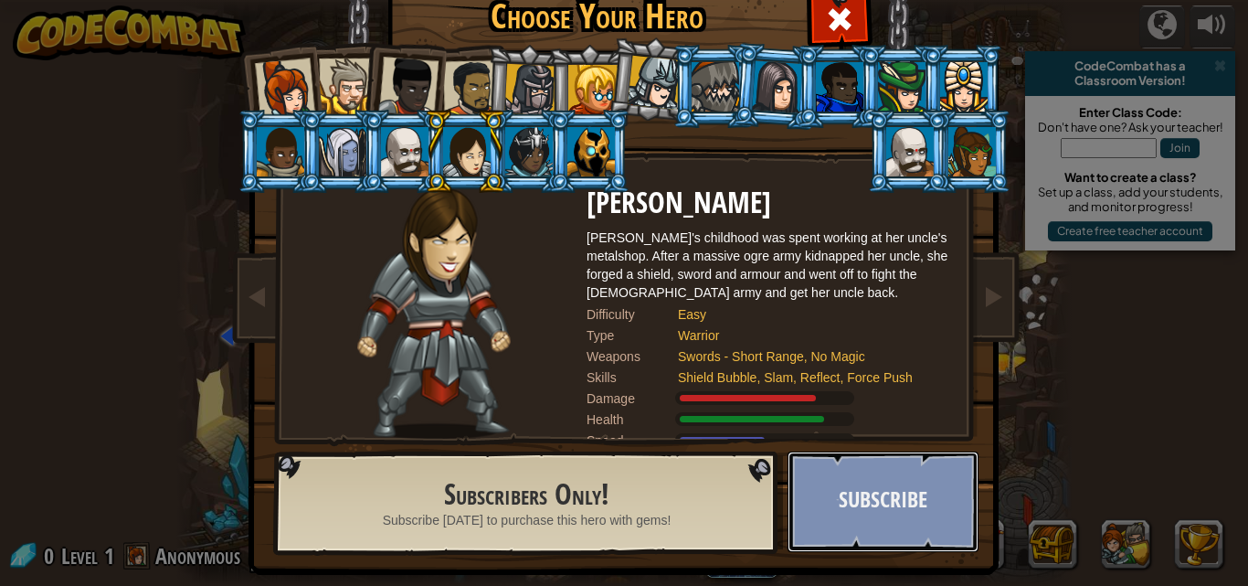
click at [904, 474] on button "Subscribe" at bounding box center [883, 501] width 191 height 101
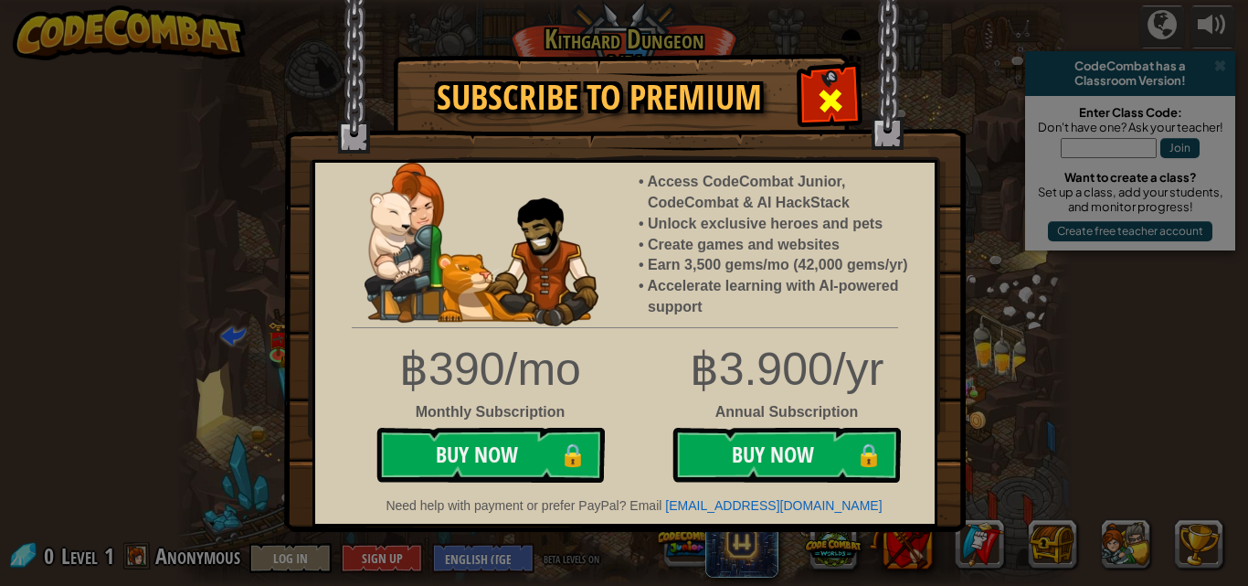
click at [846, 87] on div at bounding box center [830, 98] width 58 height 58
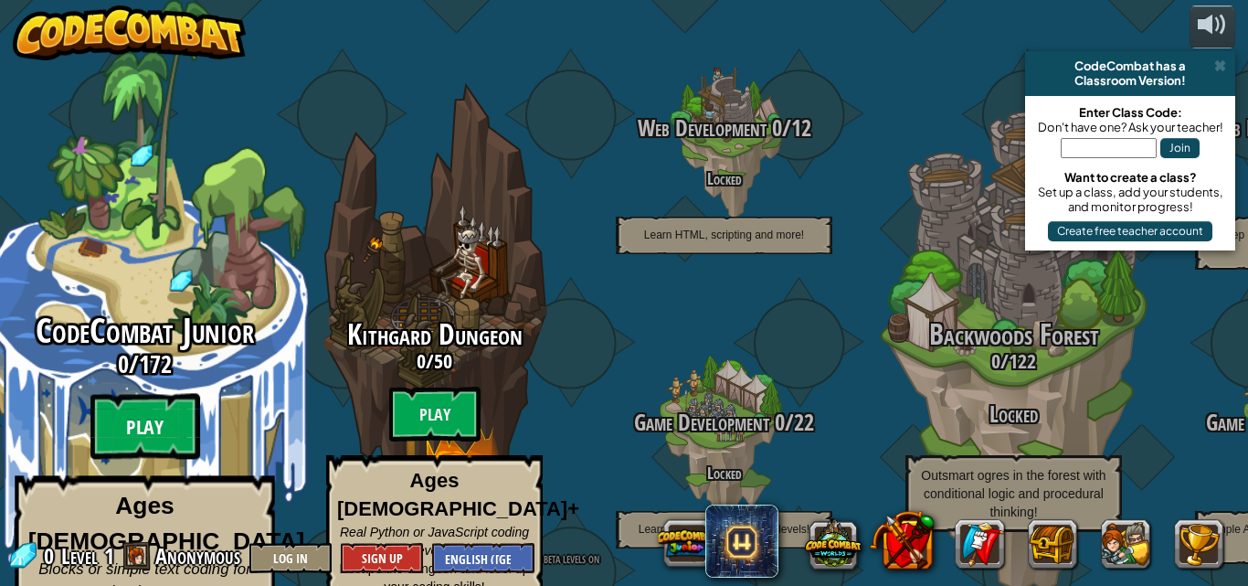
click at [151, 398] on btn "Play" at bounding box center [145, 427] width 110 height 66
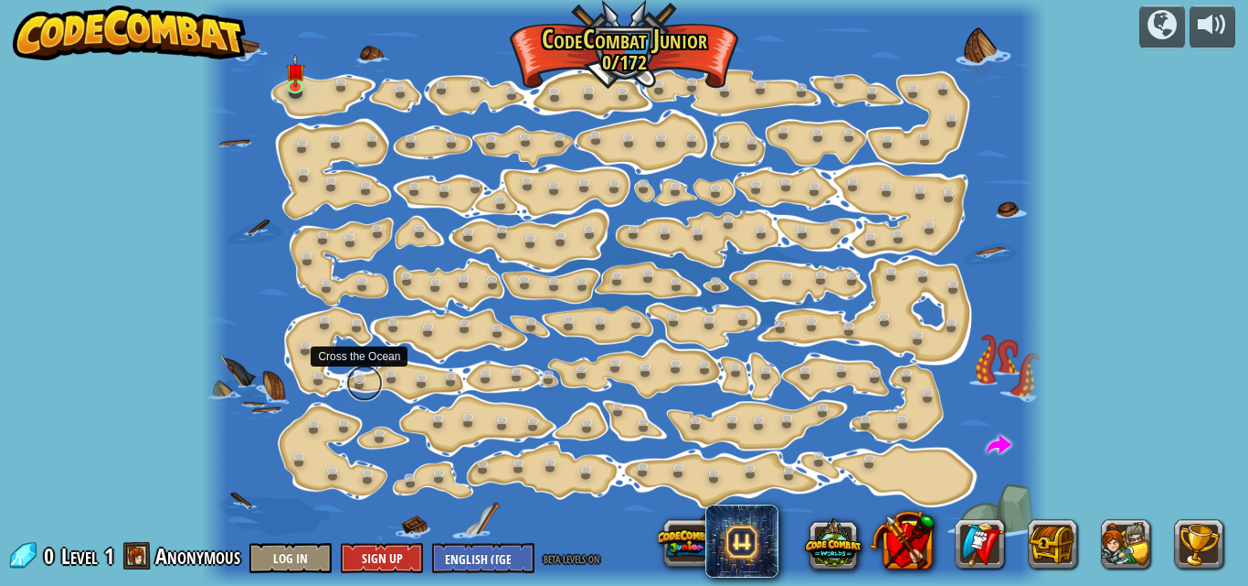
click at [348, 386] on link at bounding box center [364, 383] width 37 height 37
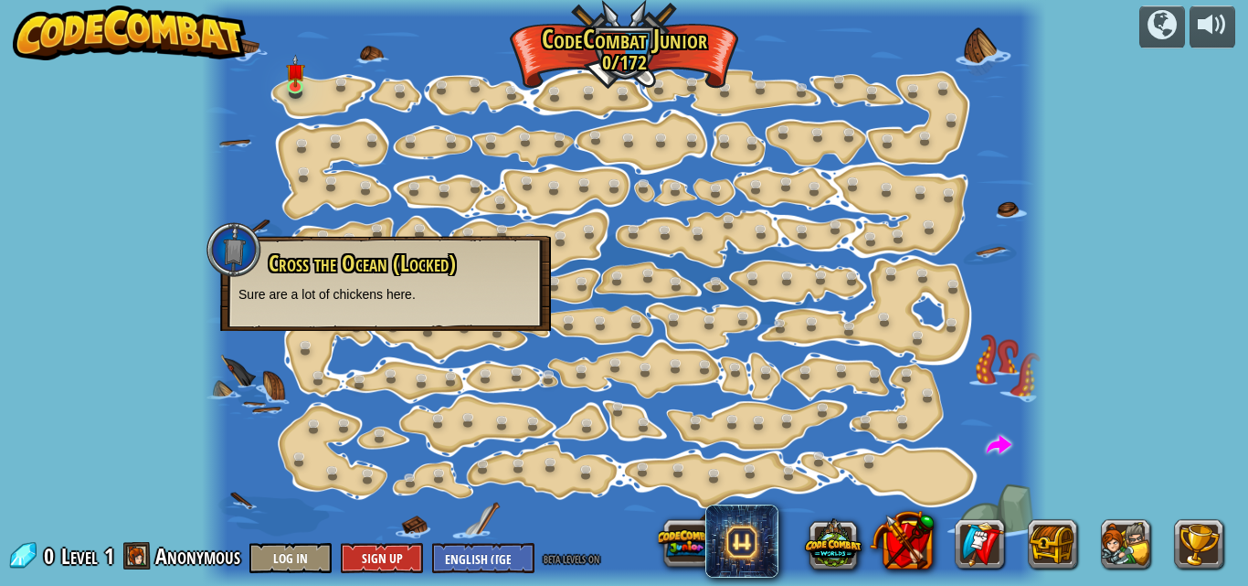
click at [59, 77] on div "powered by Step Change (Locked) Change step arguments. [PERSON_NAME] (Locked) N…" at bounding box center [624, 293] width 1248 height 586
click at [298, 75] on img at bounding box center [295, 63] width 19 height 45
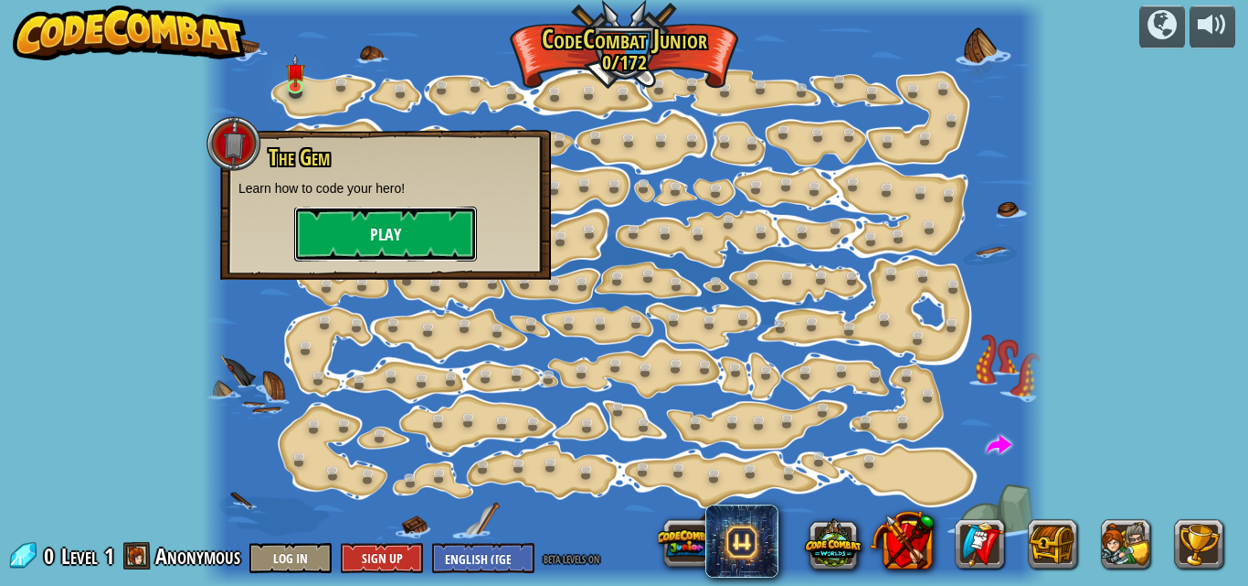
click at [410, 256] on button "Play" at bounding box center [385, 234] width 183 height 55
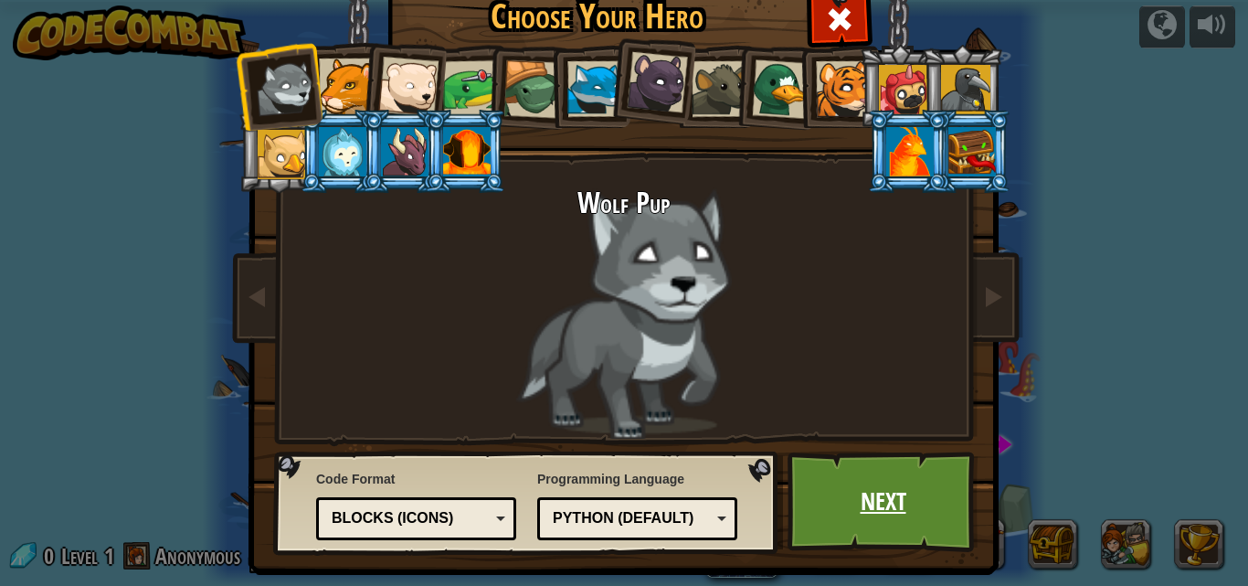
click at [907, 525] on link "Next" at bounding box center [883, 501] width 191 height 101
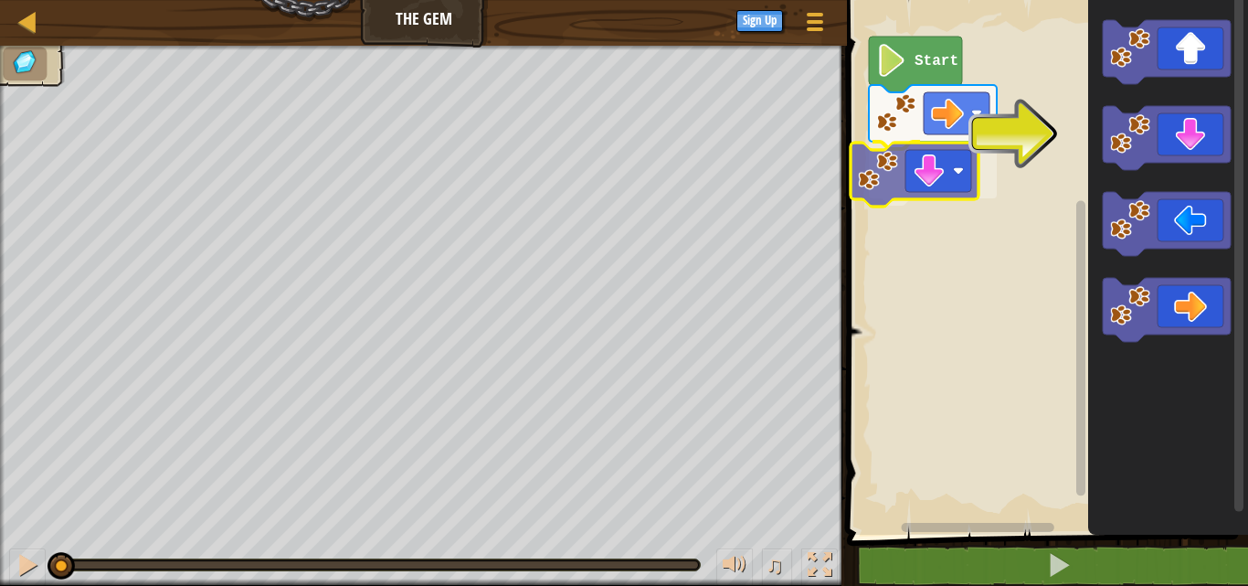
click at [889, 174] on div "Start" at bounding box center [1045, 263] width 407 height 544
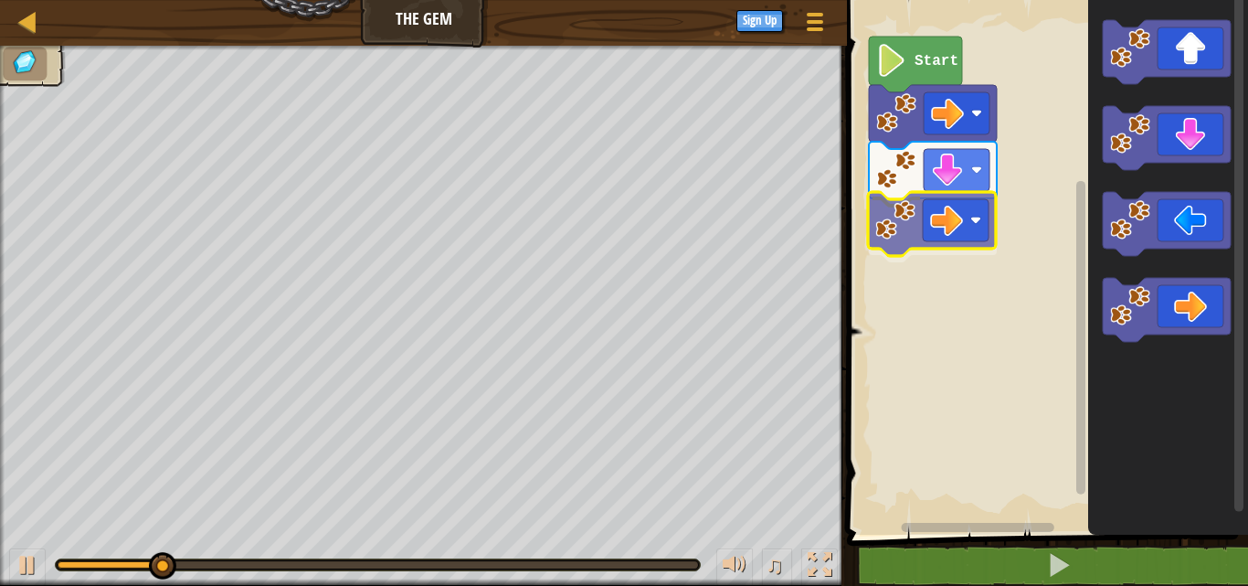
click at [894, 205] on div "Start" at bounding box center [1045, 263] width 407 height 544
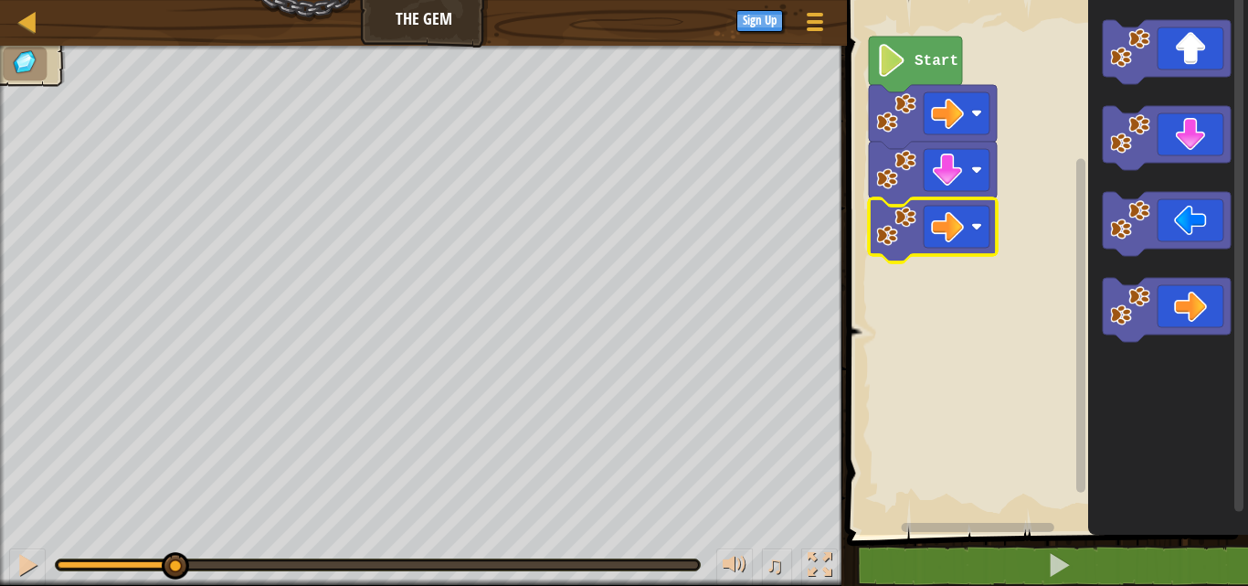
click at [904, 56] on image "Blockly Workspace" at bounding box center [891, 60] width 31 height 33
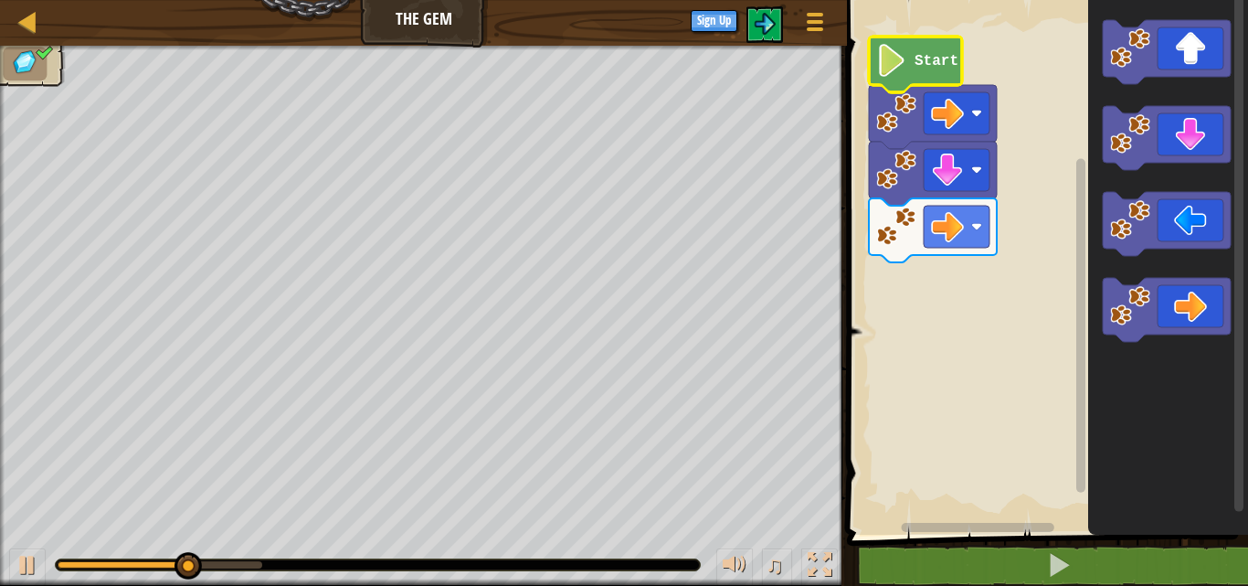
click at [899, 63] on image "Blockly Workspace" at bounding box center [891, 60] width 31 height 33
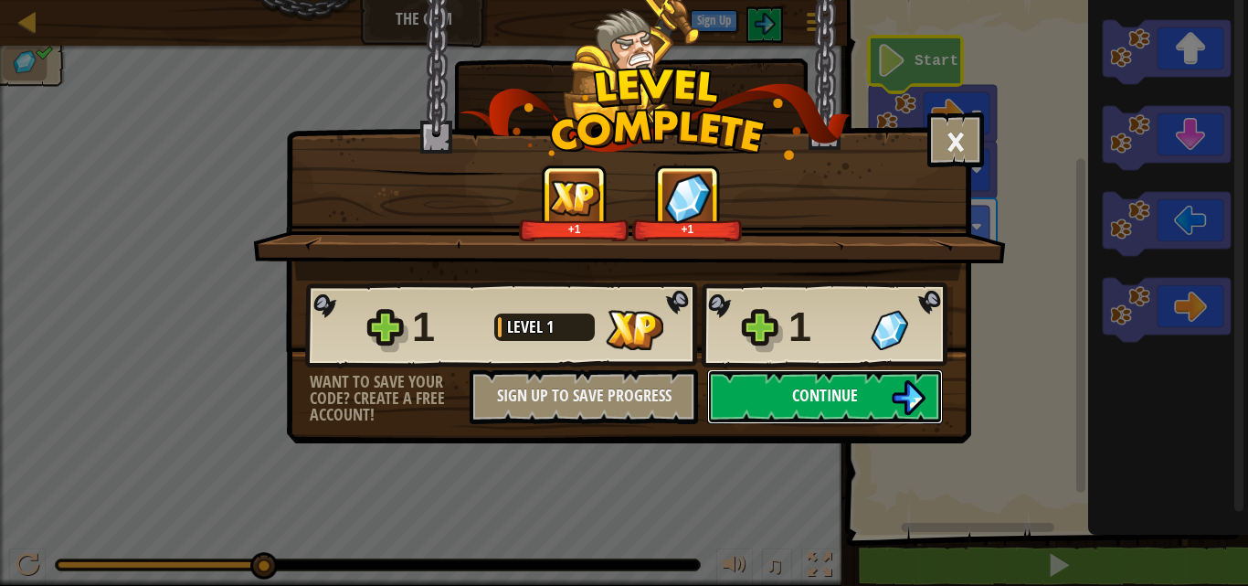
click at [840, 401] on span "Continue" at bounding box center [825, 395] width 66 height 23
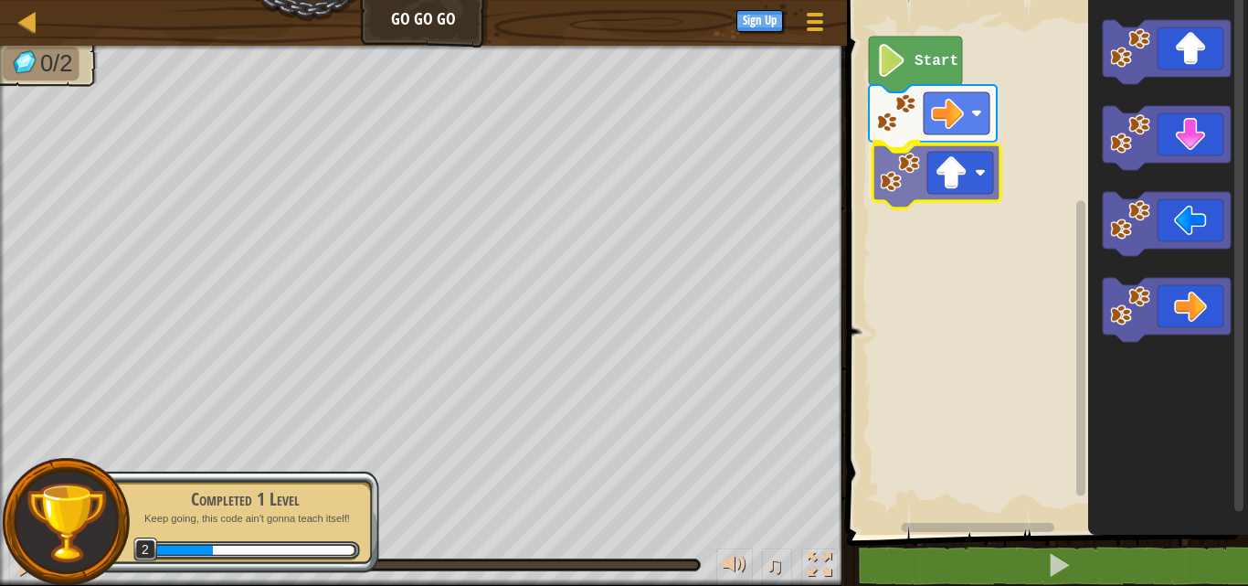
click at [923, 180] on div "Start" at bounding box center [1045, 263] width 407 height 544
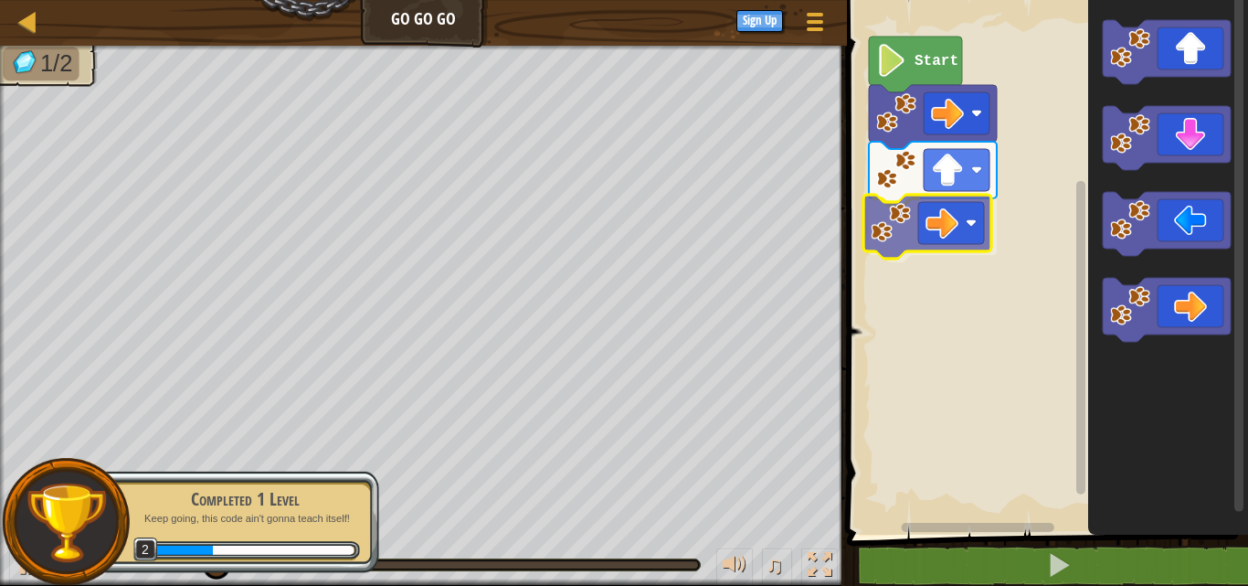
click at [888, 227] on div "Start" at bounding box center [1045, 263] width 407 height 544
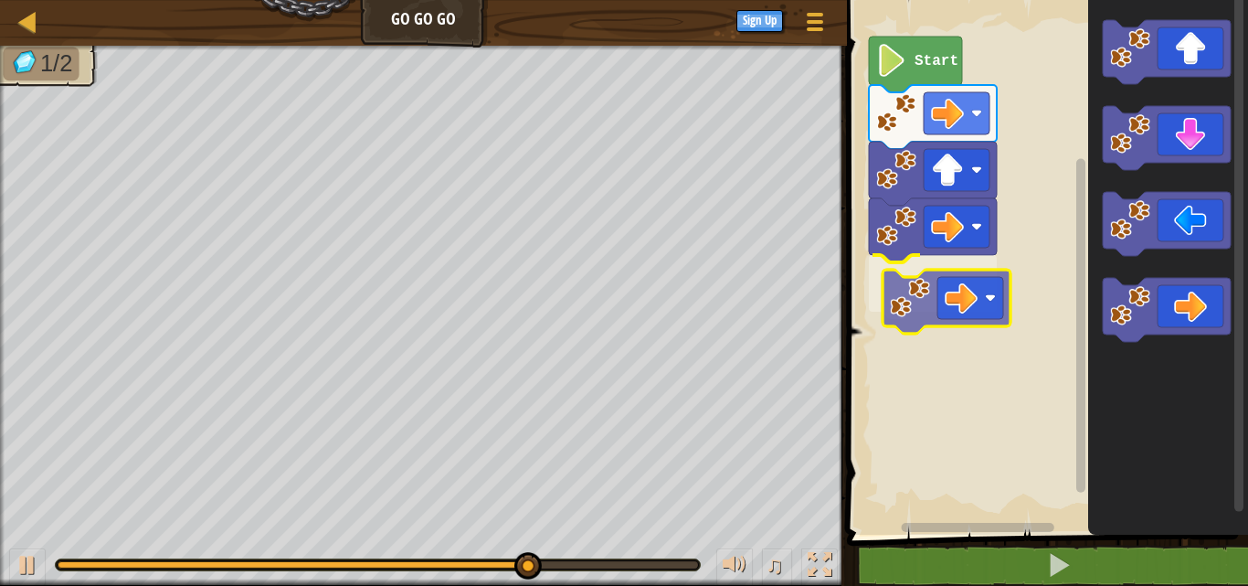
click at [898, 288] on div "Start" at bounding box center [1045, 263] width 407 height 544
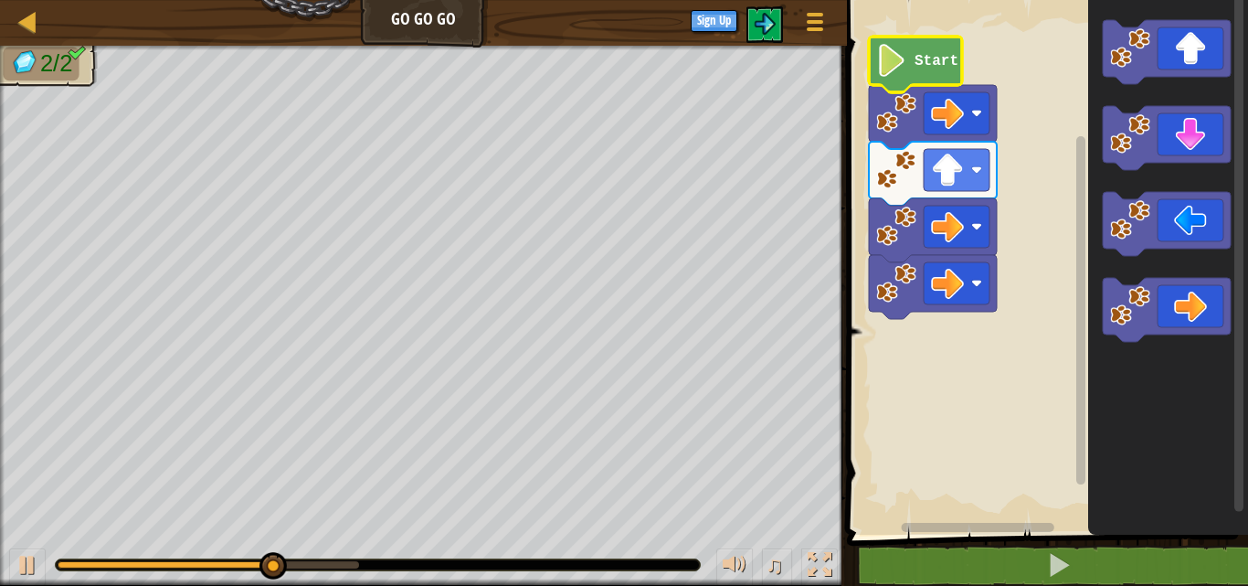
click at [926, 66] on text "Start" at bounding box center [937, 61] width 44 height 16
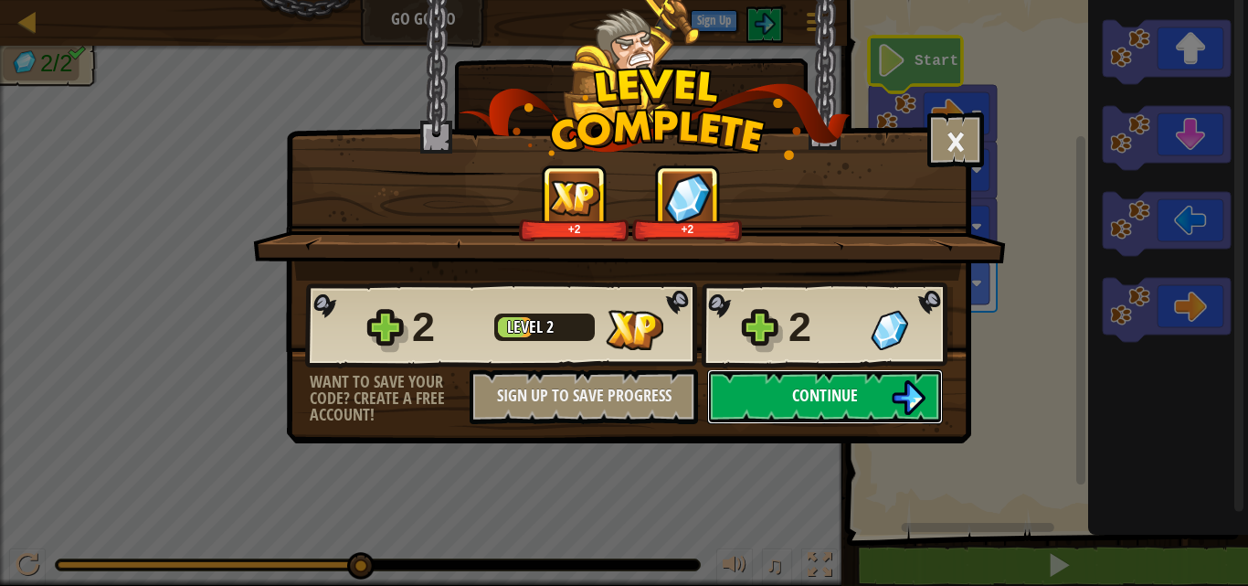
click at [793, 383] on button "Continue" at bounding box center [825, 396] width 236 height 55
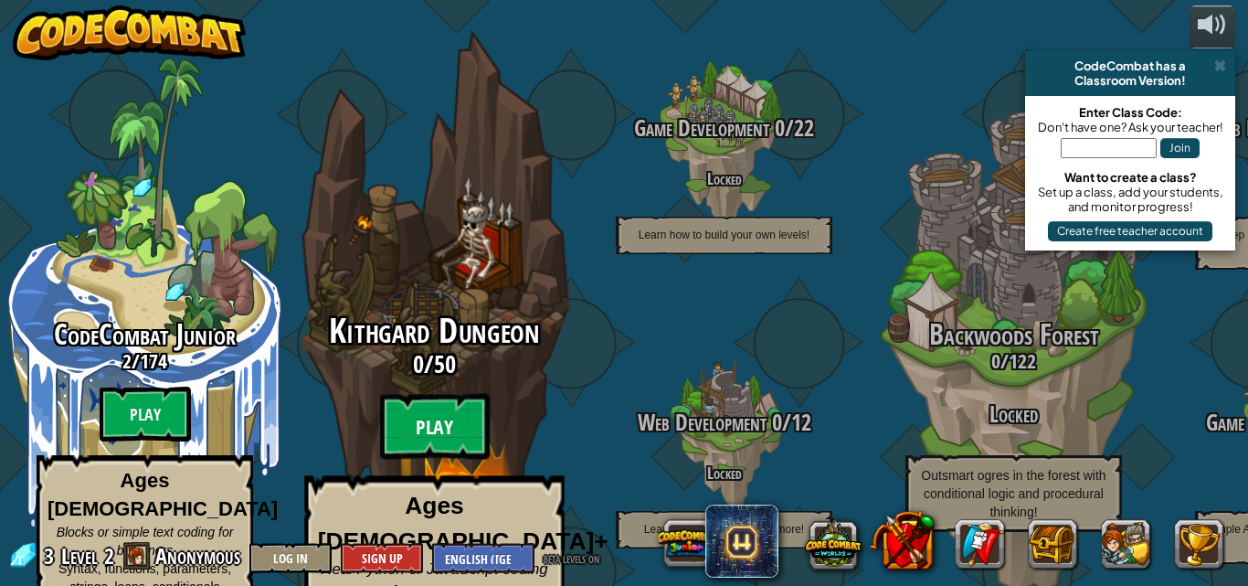
click at [436, 394] on btn "Play" at bounding box center [435, 427] width 110 height 66
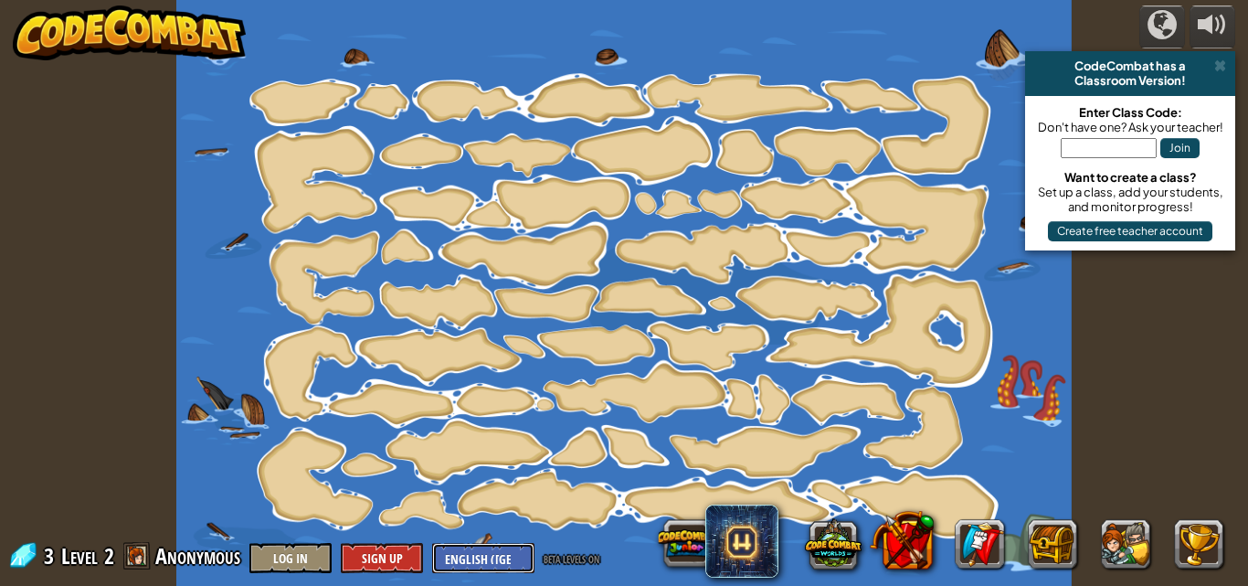
click at [483, 557] on select "English ([GEOGRAPHIC_DATA]) English ([GEOGRAPHIC_DATA]) 简体中文 繁體中文 русский españ…" at bounding box center [483, 558] width 102 height 30
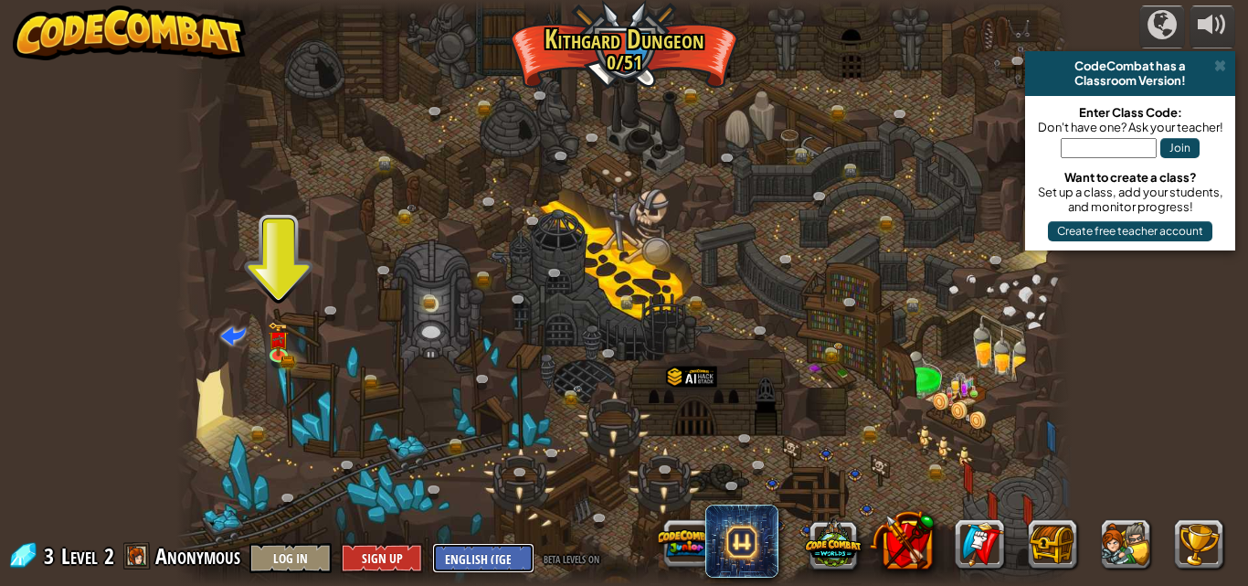
click at [483, 555] on select "English ([GEOGRAPHIC_DATA]) English ([GEOGRAPHIC_DATA]) 简体中文 繁體中文 русский españ…" at bounding box center [483, 558] width 102 height 30
click at [334, 164] on div at bounding box center [624, 293] width 897 height 586
click at [278, 345] on img at bounding box center [278, 330] width 21 height 47
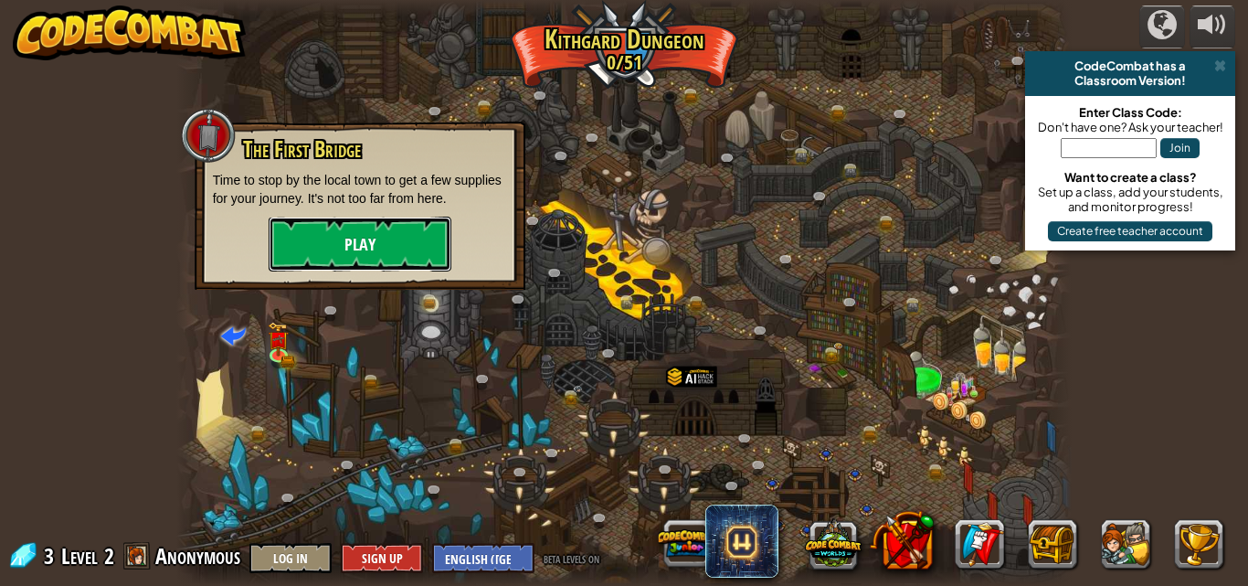
click at [378, 250] on button "Play" at bounding box center [360, 244] width 183 height 55
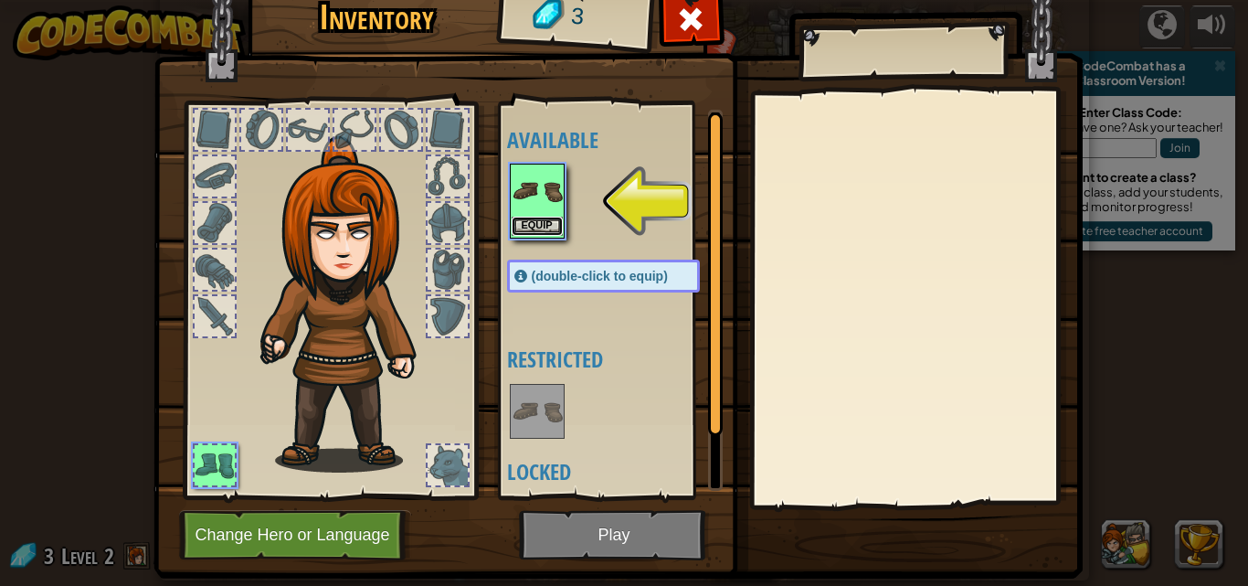
click at [518, 222] on button "Equip" at bounding box center [537, 226] width 51 height 19
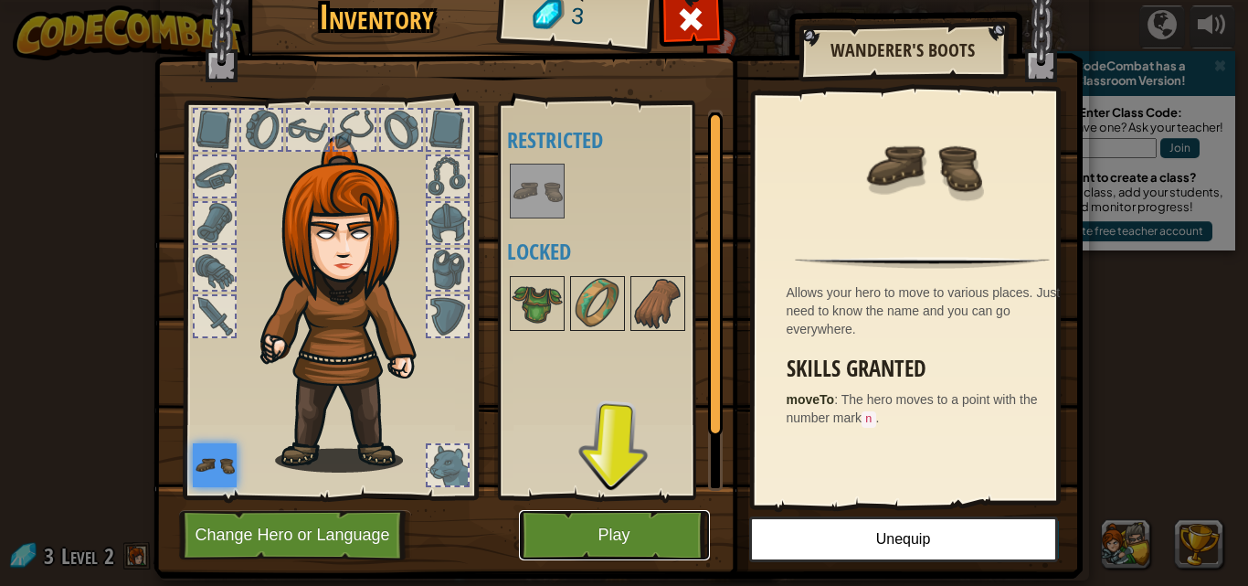
click at [604, 532] on button "Play" at bounding box center [614, 535] width 191 height 50
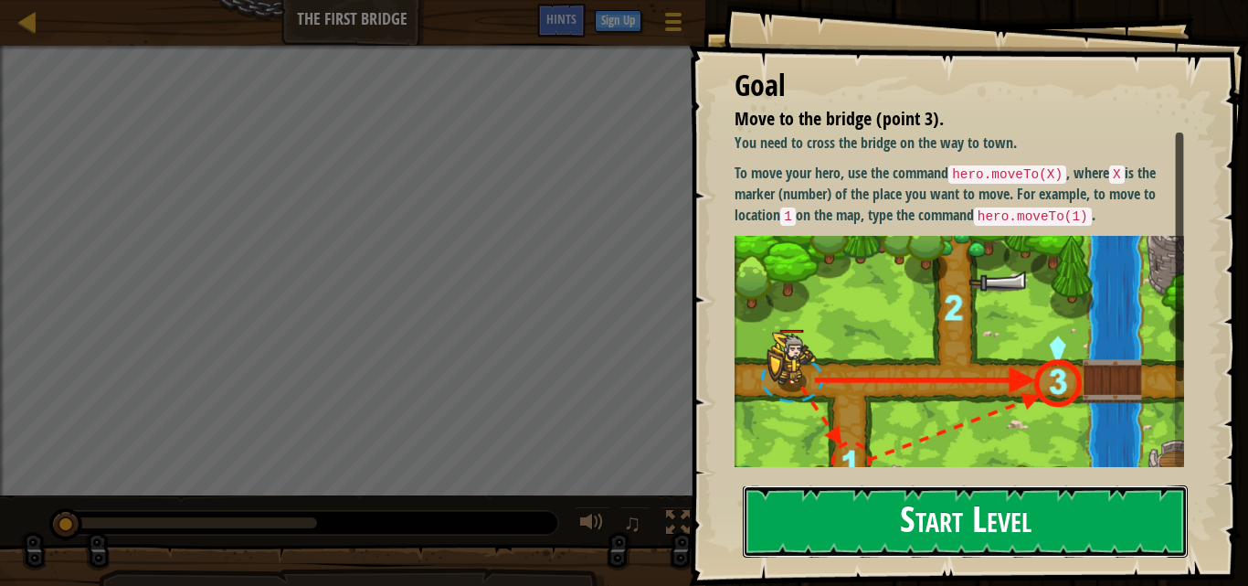
click at [954, 516] on button "Start Level" at bounding box center [965, 521] width 445 height 72
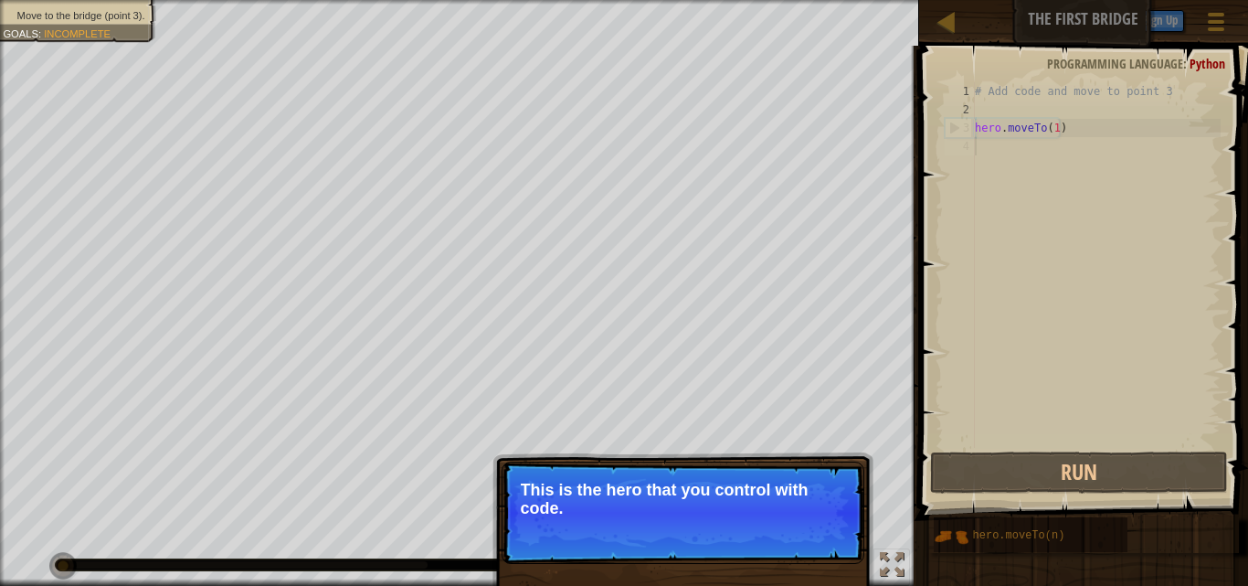
click at [758, 475] on p "Skip (esc) Continue This is the hero that you control with code." at bounding box center [683, 513] width 363 height 102
click at [1079, 138] on div "# Add code and move to point 3 hero . moveTo ( 1 )" at bounding box center [1095, 283] width 249 height 402
click at [808, 526] on button "Continue" at bounding box center [812, 533] width 76 height 24
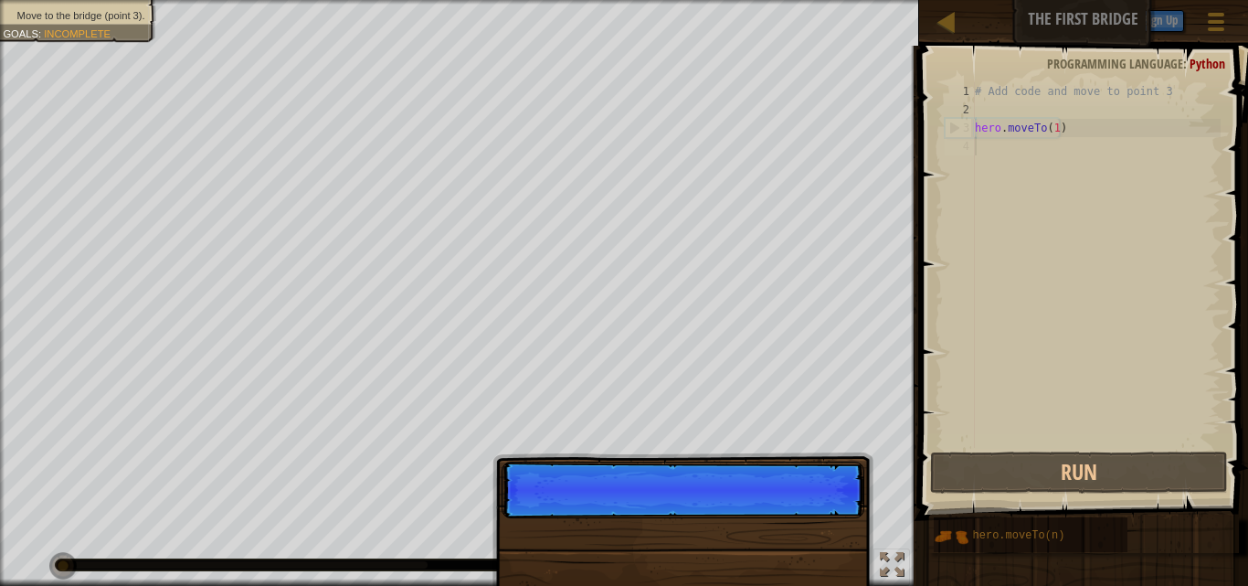
scroll to position [8, 0]
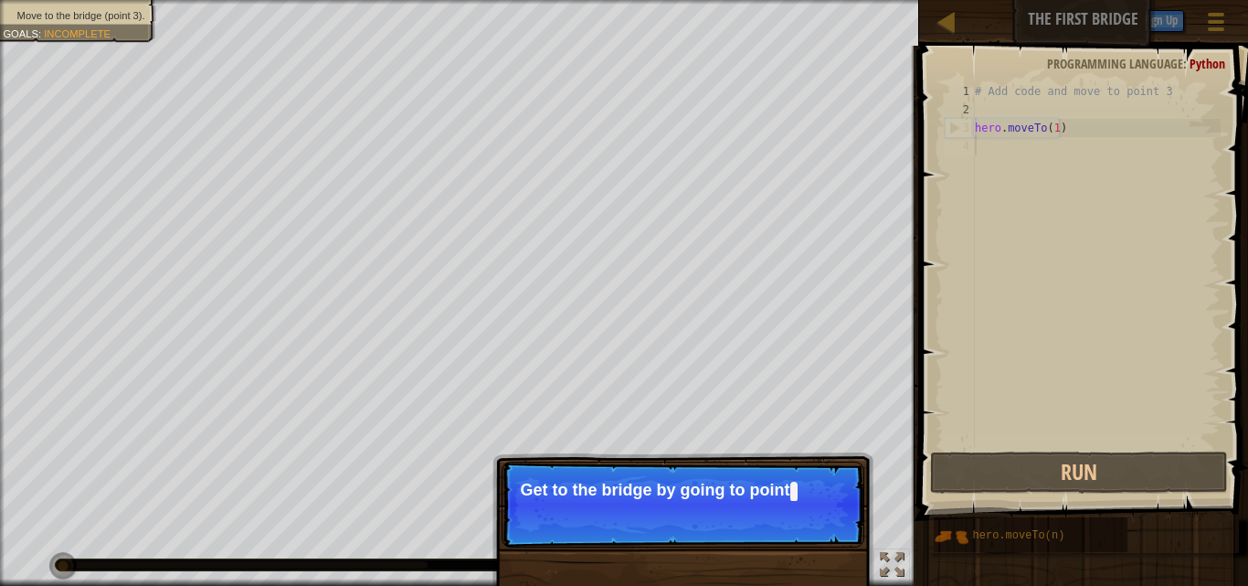
click at [856, 482] on p "Skip (esc) Continue Get to the bridge by going to point" at bounding box center [683, 505] width 363 height 86
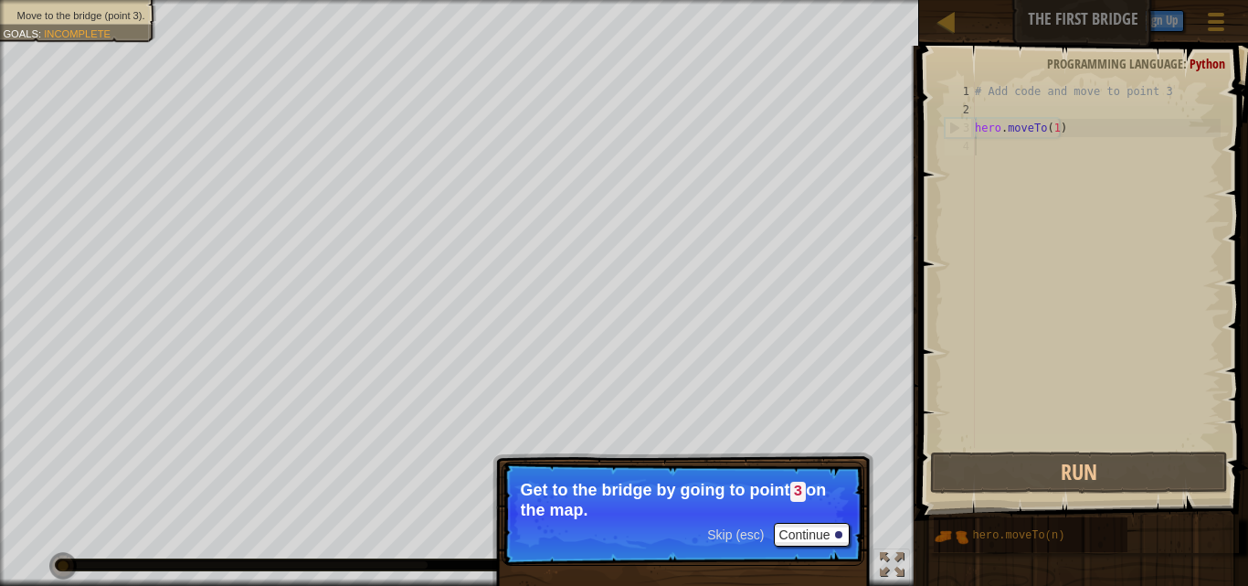
click at [801, 544] on div "Skip (esc) Continue Get to the bridge by going to point 3 on the map." at bounding box center [683, 597] width 381 height 271
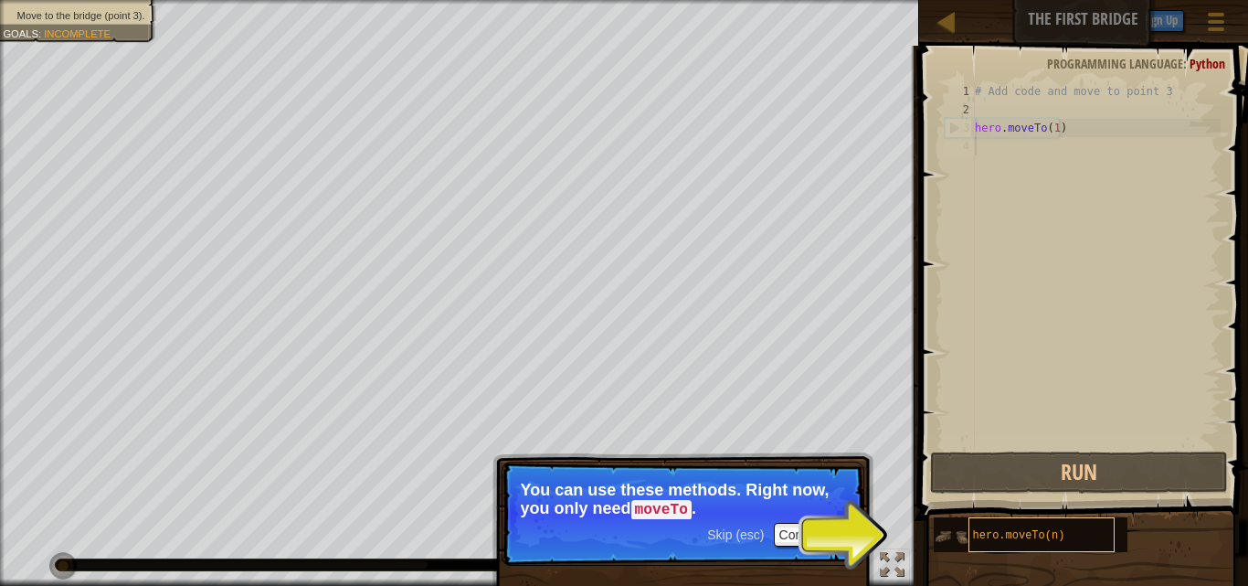
click at [980, 535] on span "hero.moveTo(n)" at bounding box center [1019, 535] width 92 height 13
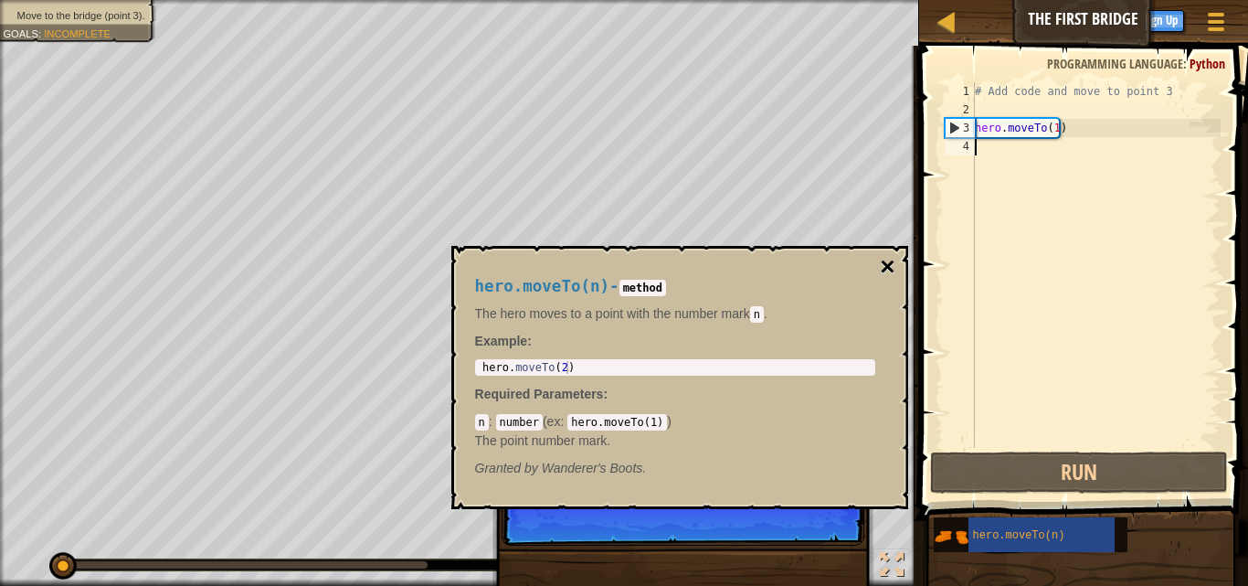
click at [888, 267] on button "×" at bounding box center [887, 267] width 15 height 26
